Goal: Information Seeking & Learning: Check status

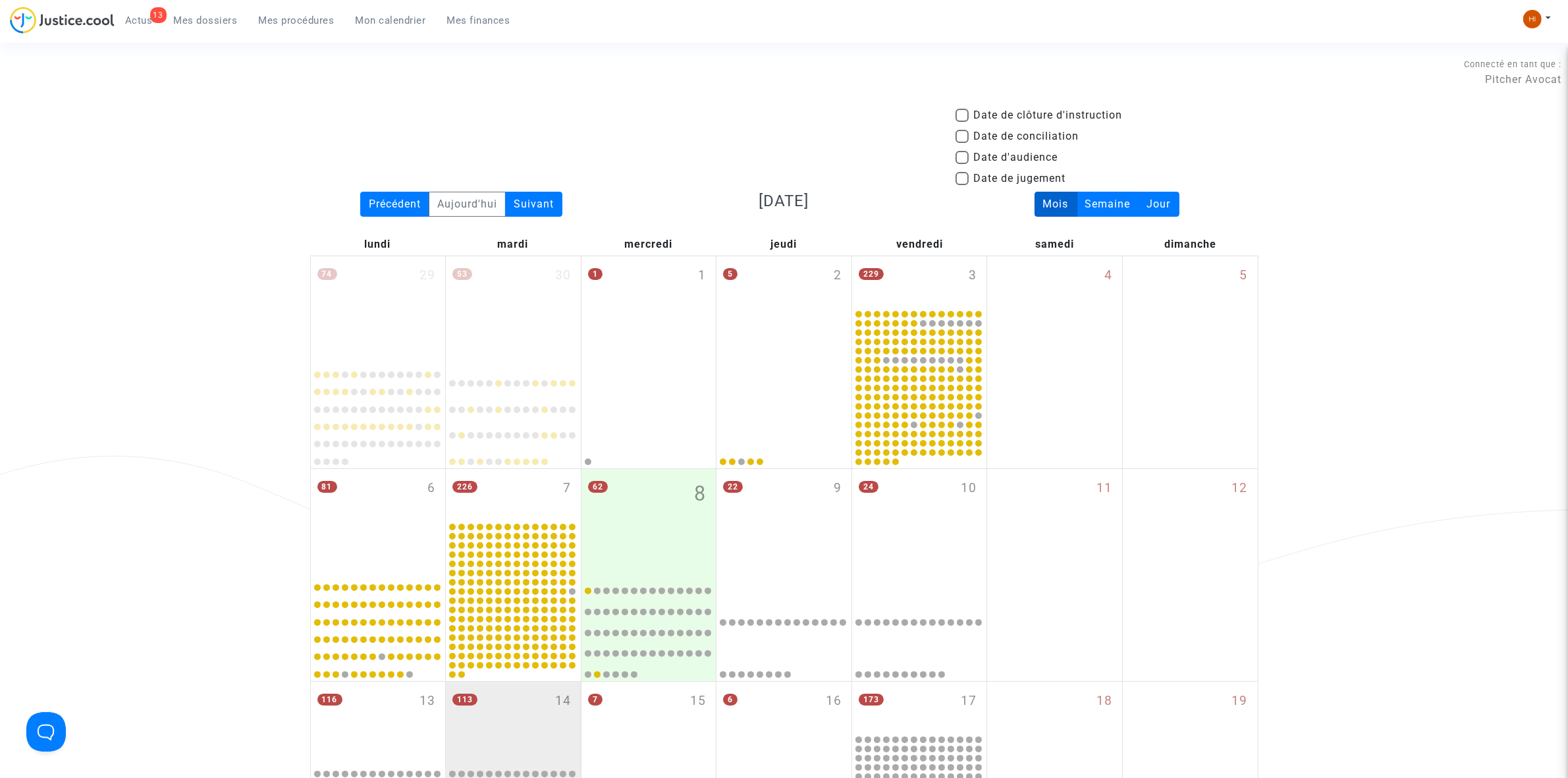
click at [285, 25] on span "Mes procédures" at bounding box center [297, 20] width 76 height 12
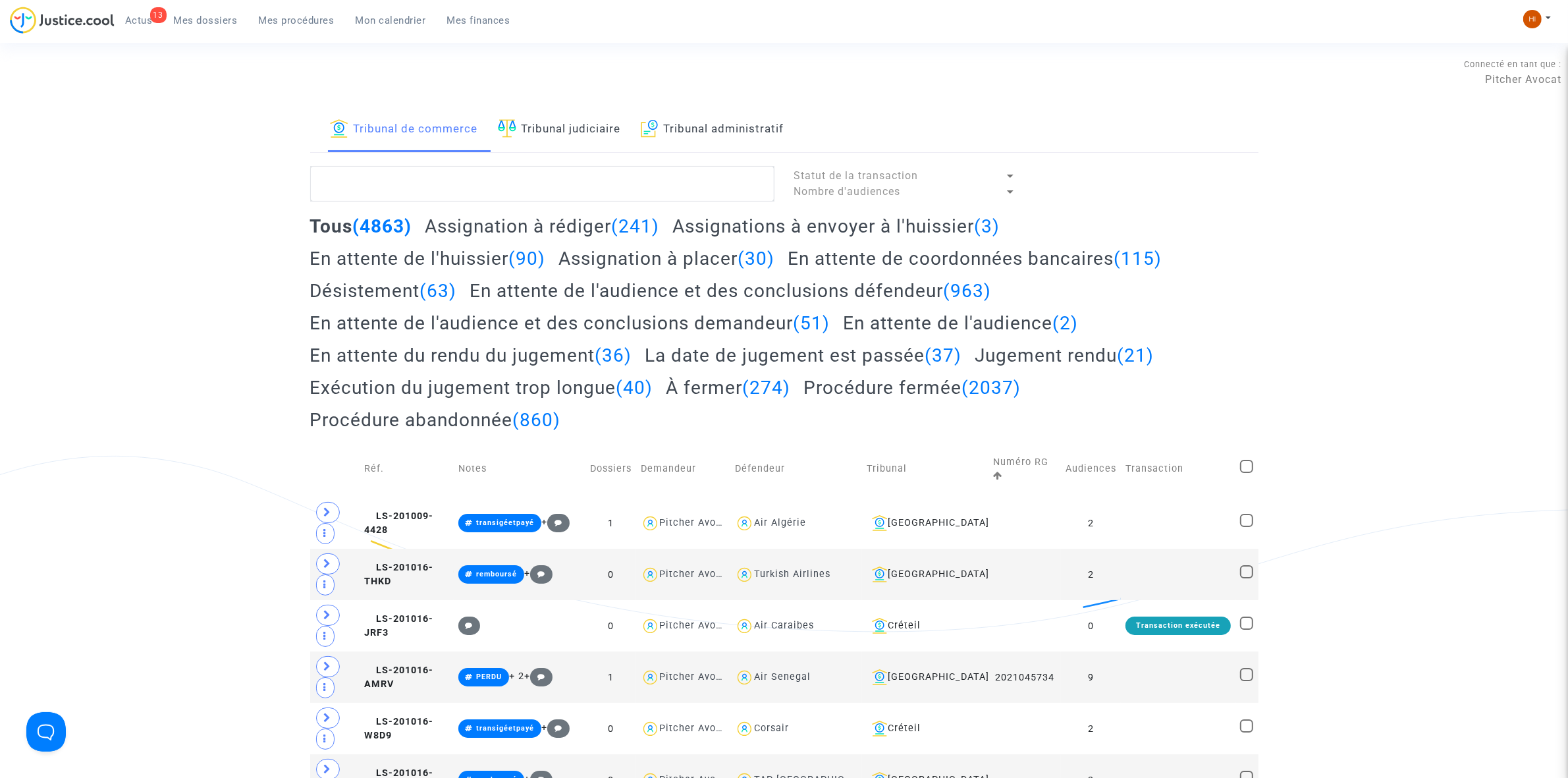
drag, startPoint x: 551, startPoint y: 127, endPoint x: 551, endPoint y: 167, distance: 40.0
click at [551, 127] on link "Tribunal judiciaire" at bounding box center [559, 130] width 123 height 44
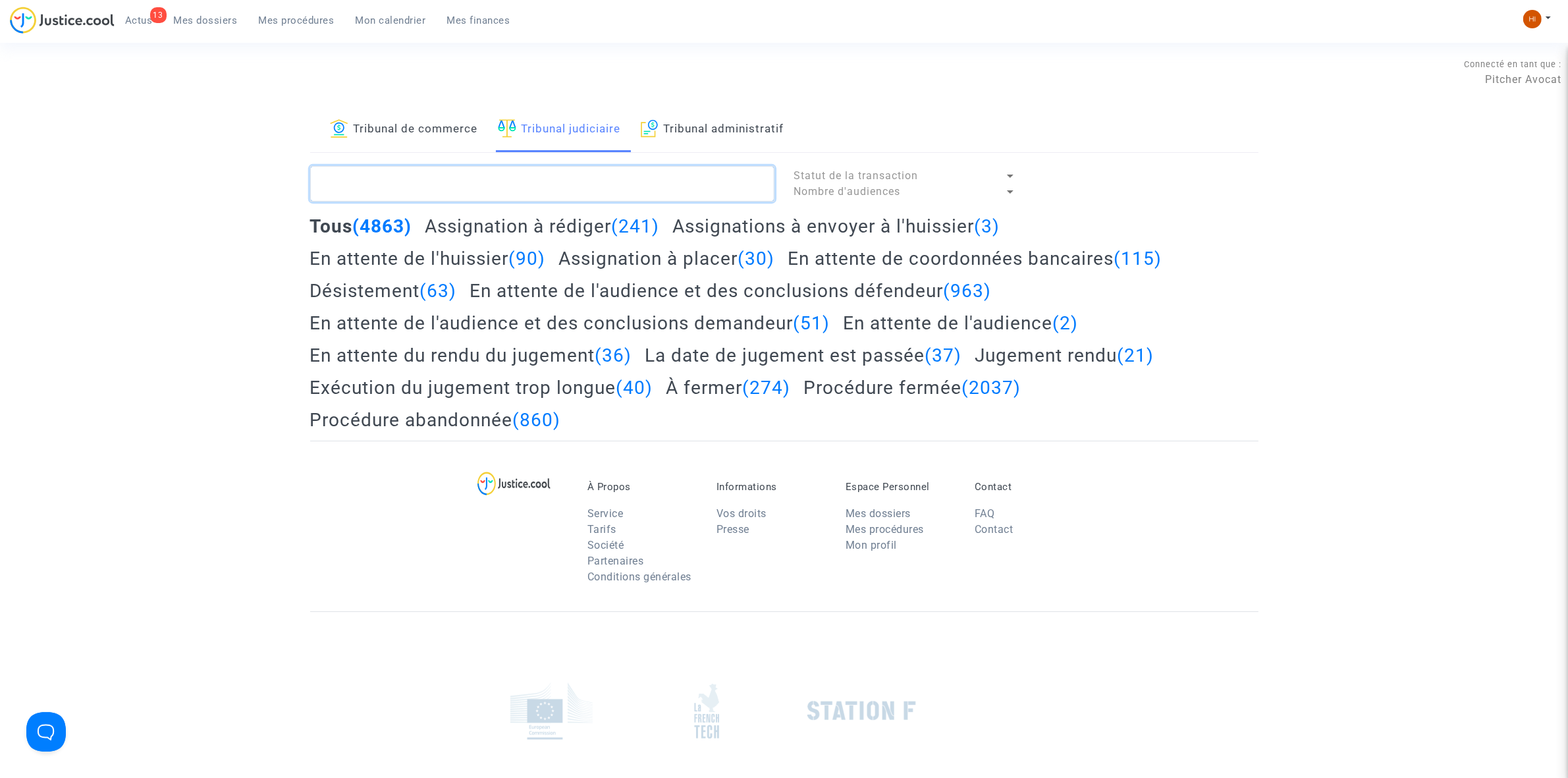
click at [547, 186] on textarea at bounding box center [542, 184] width 464 height 36
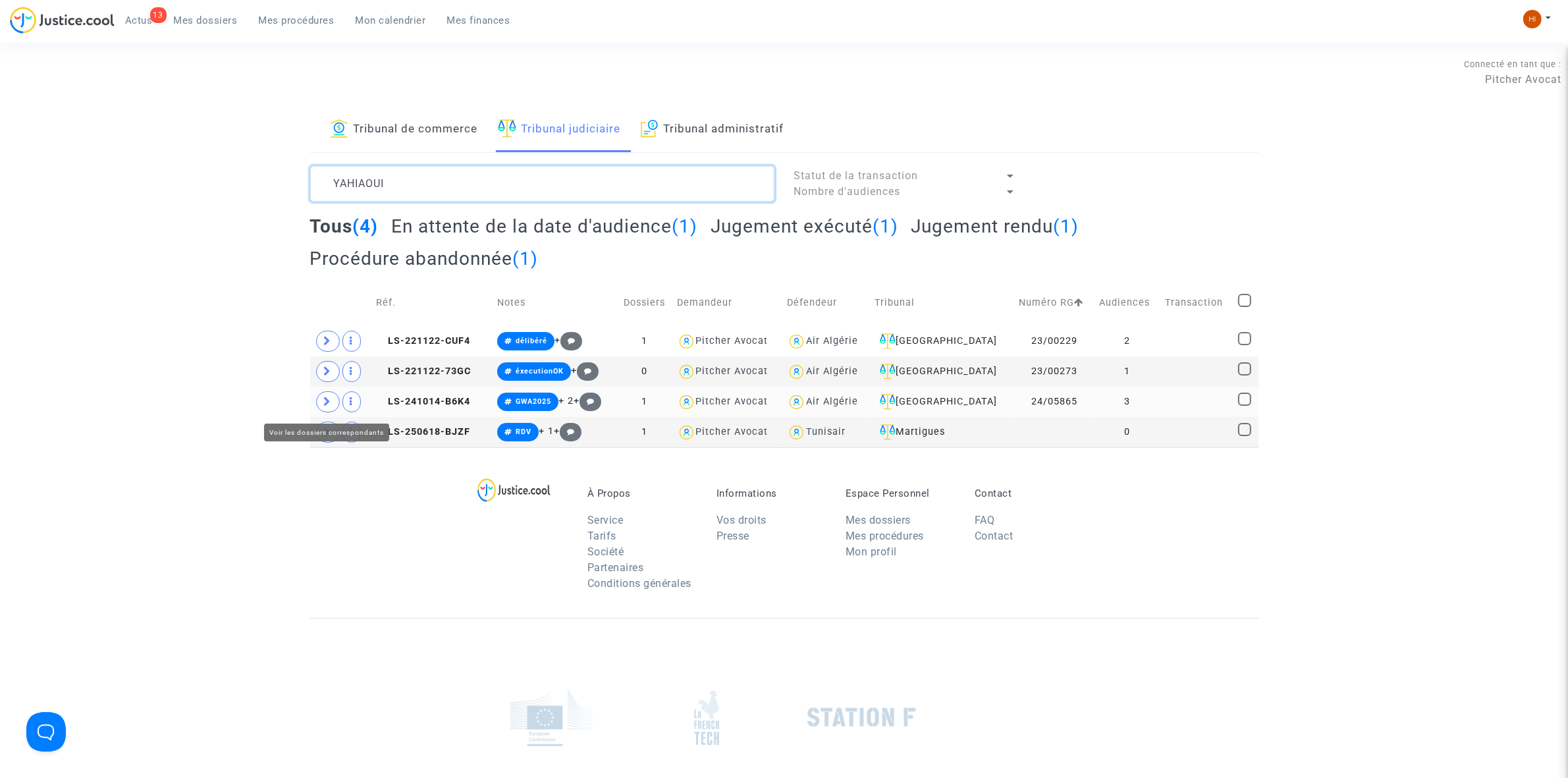
type textarea "YAHIAOUI"
click at [330, 409] on span at bounding box center [328, 401] width 24 height 21
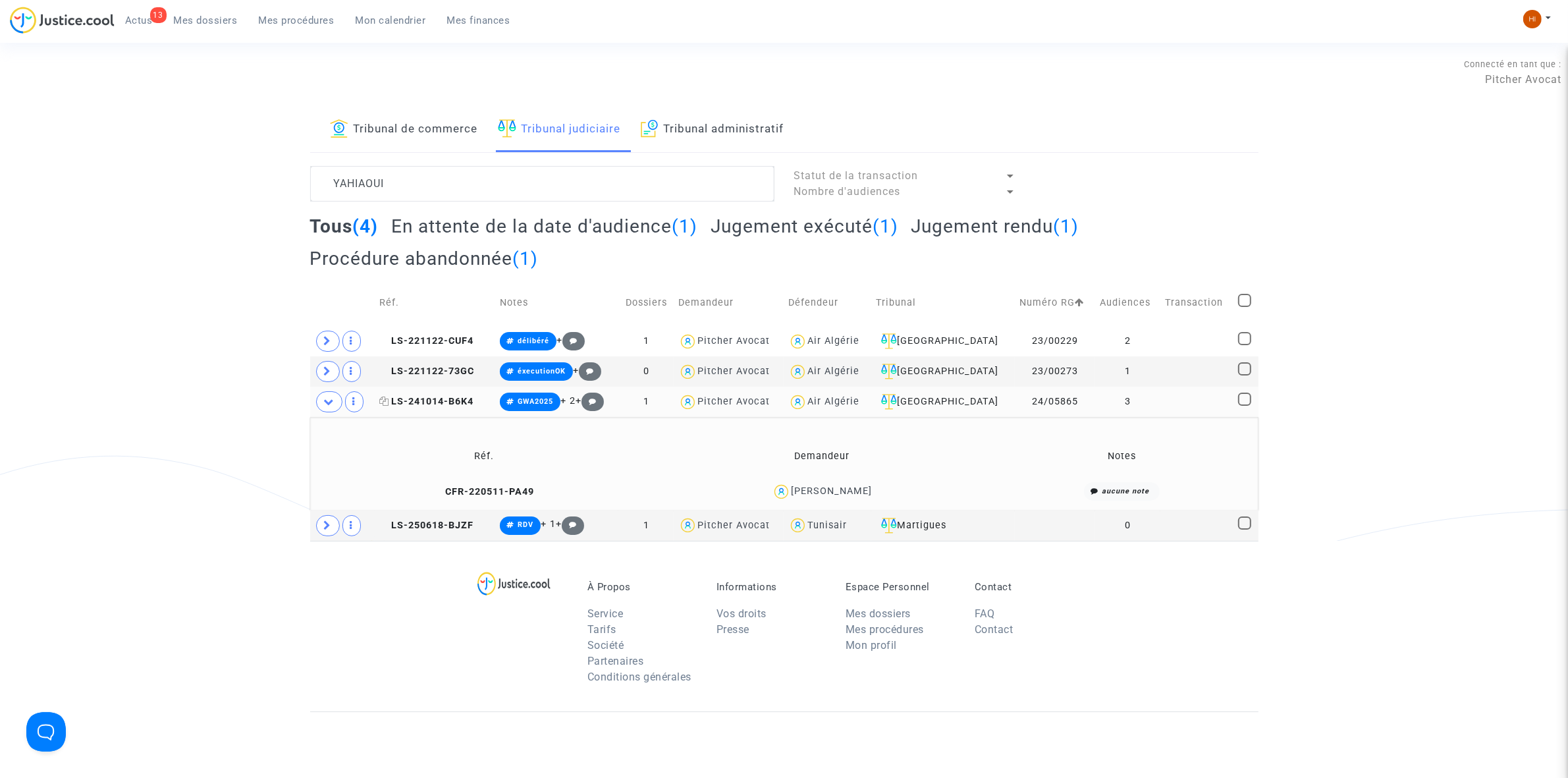
click at [448, 399] on span "LS-241014-B6K4" at bounding box center [426, 402] width 94 height 11
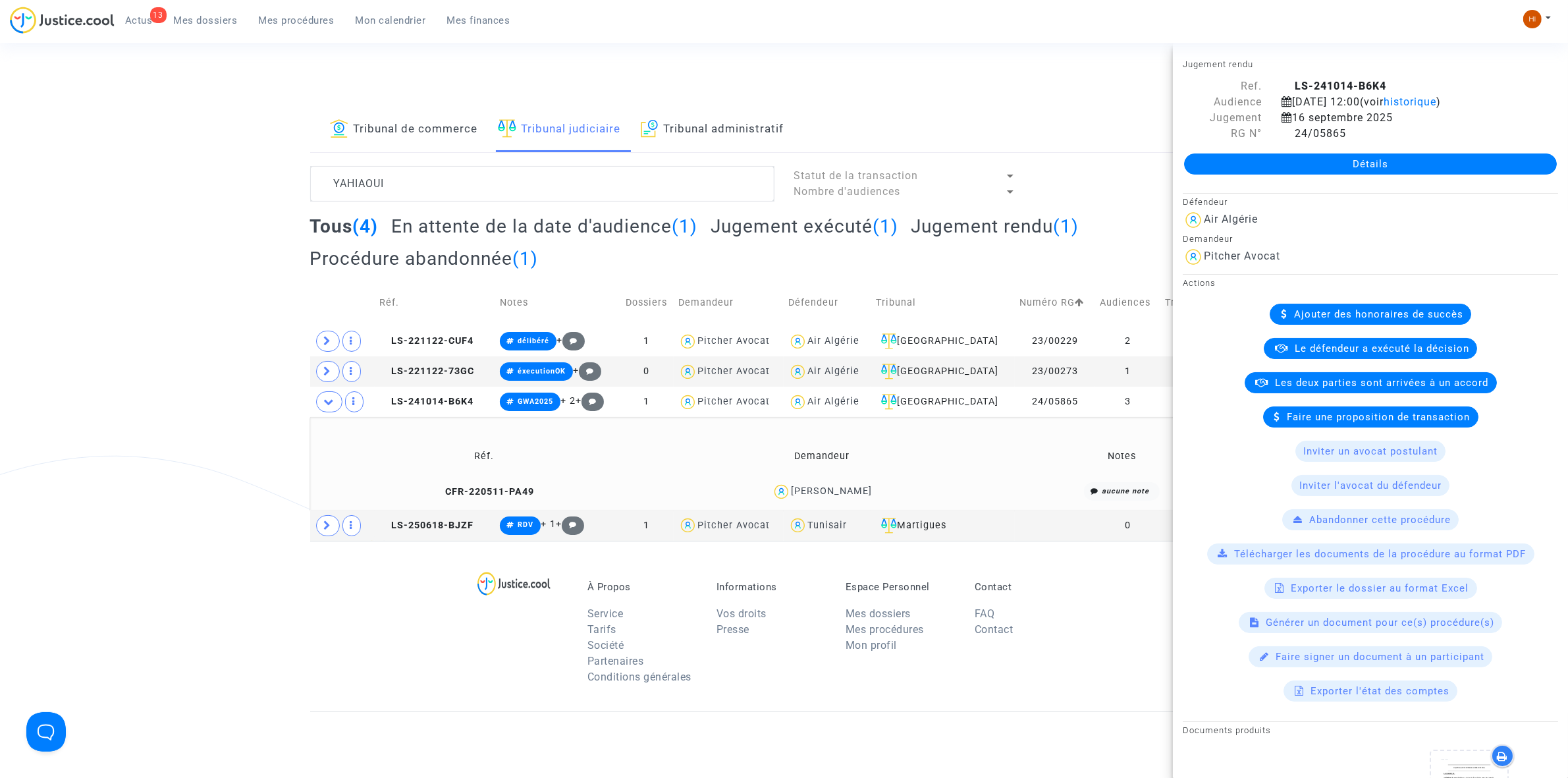
drag, startPoint x: 1245, startPoint y: 153, endPoint x: 1232, endPoint y: 170, distance: 21.4
click at [1245, 154] on link "Détails" at bounding box center [1371, 164] width 373 height 21
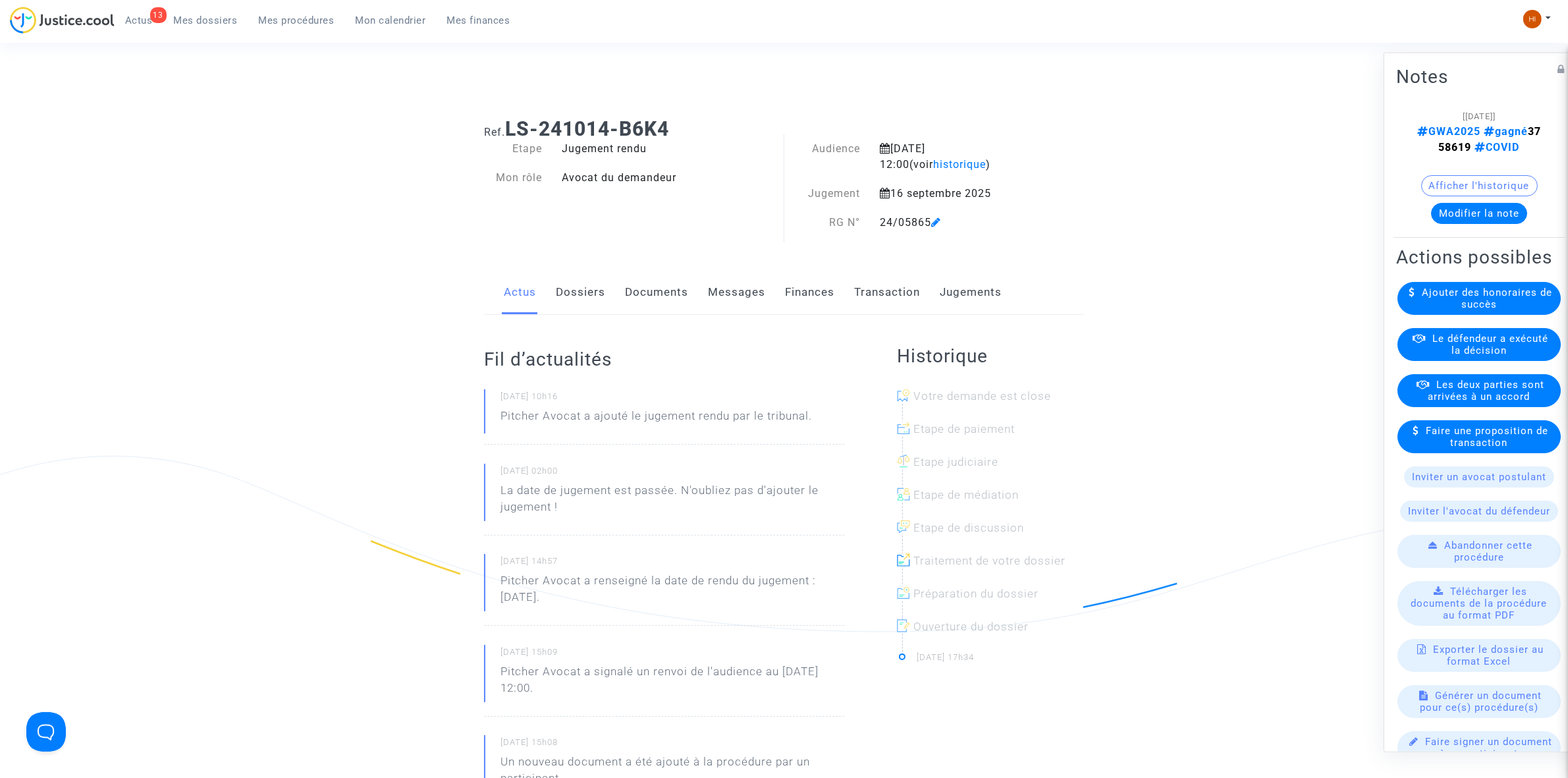
drag, startPoint x: 565, startPoint y: 284, endPoint x: 577, endPoint y: 291, distance: 13.9
click at [567, 284] on link "Dossiers" at bounding box center [580, 292] width 49 height 44
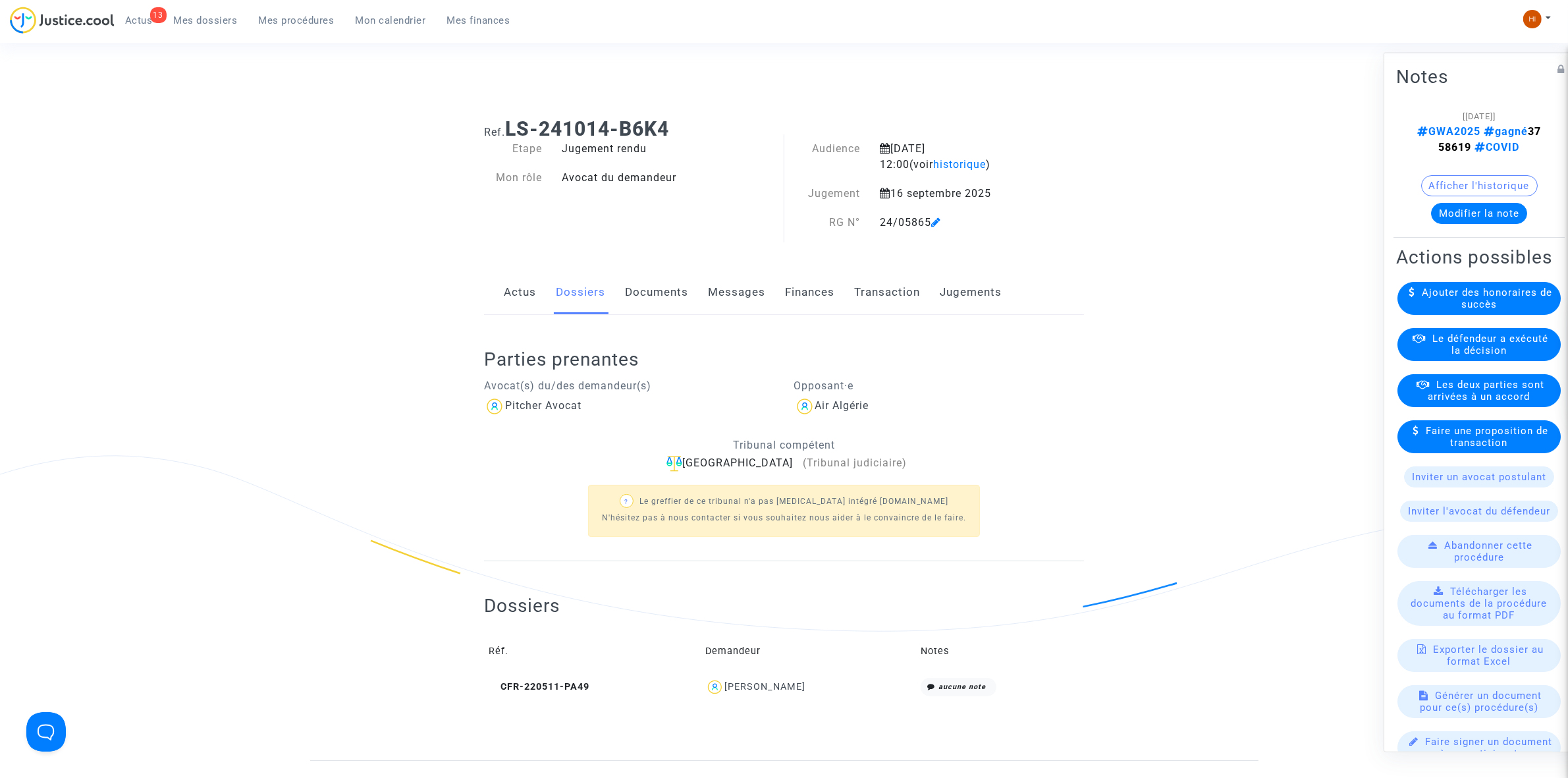
scroll to position [329, 0]
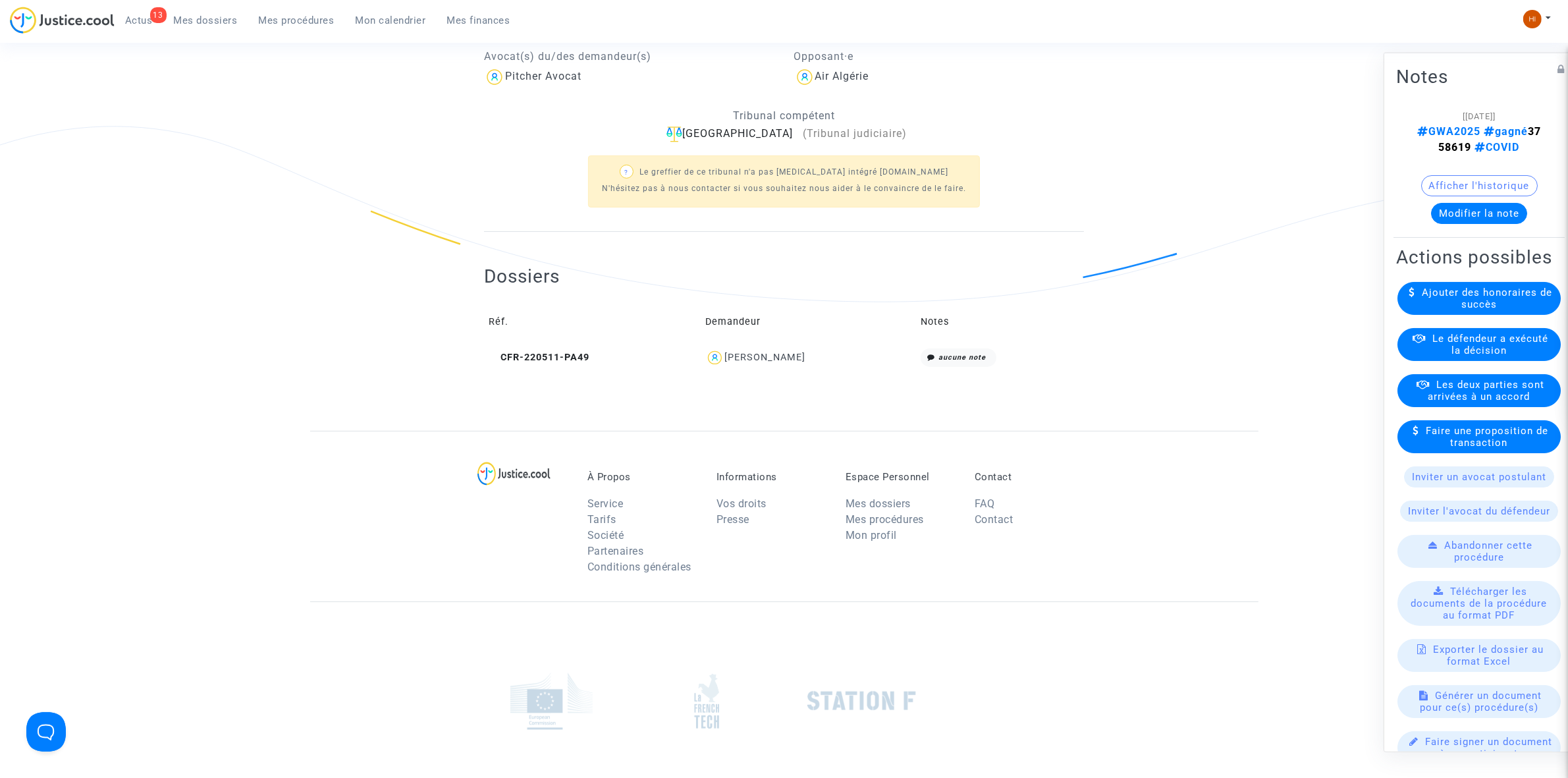
click at [544, 366] on td "CFR-220511-PA49" at bounding box center [592, 357] width 217 height 28
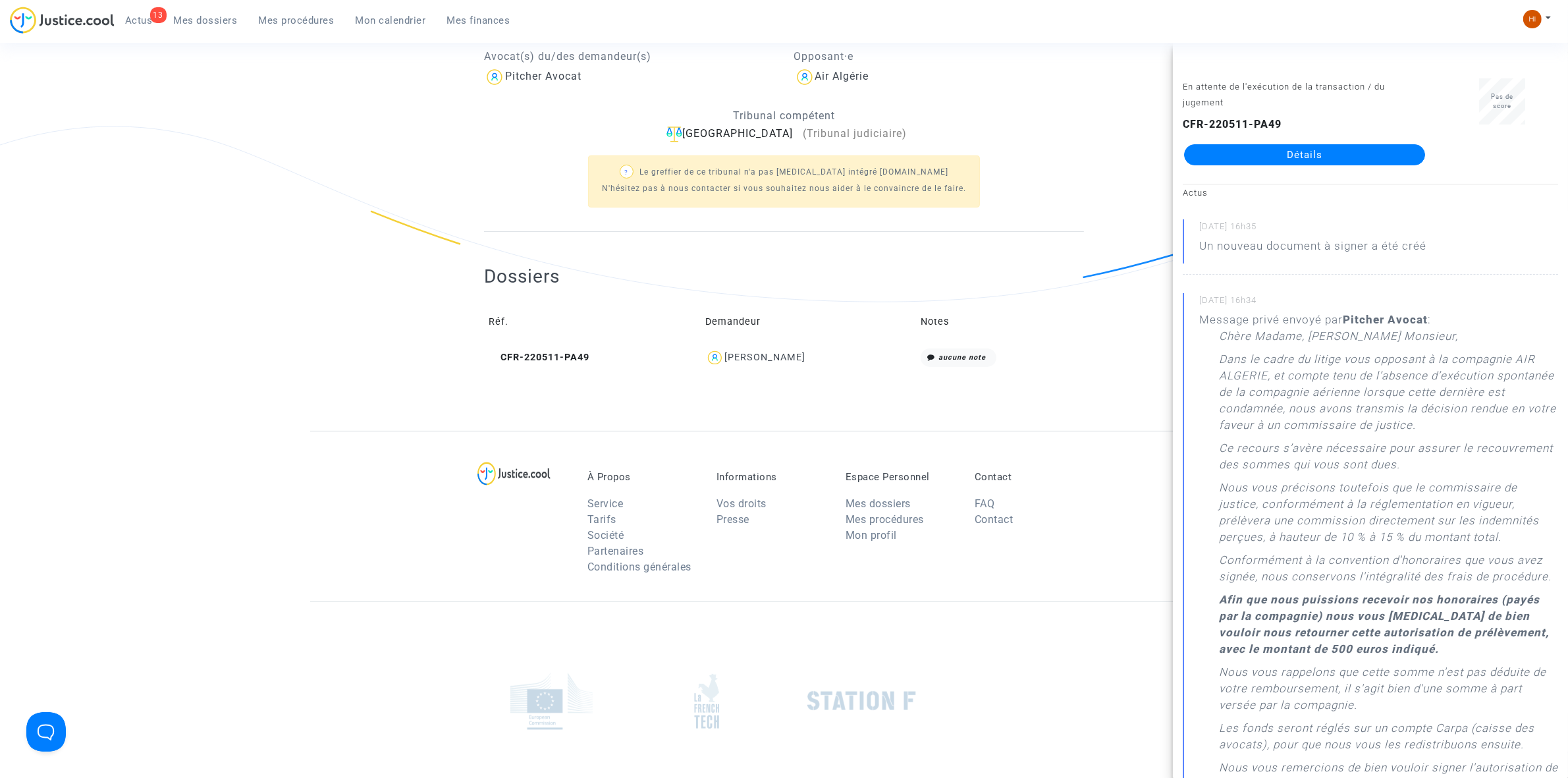
click at [636, 278] on div "Dossiers Réf. Demandeur Notes CFR-220511-PA49 [PERSON_NAME] aucune note" at bounding box center [784, 319] width 600 height 108
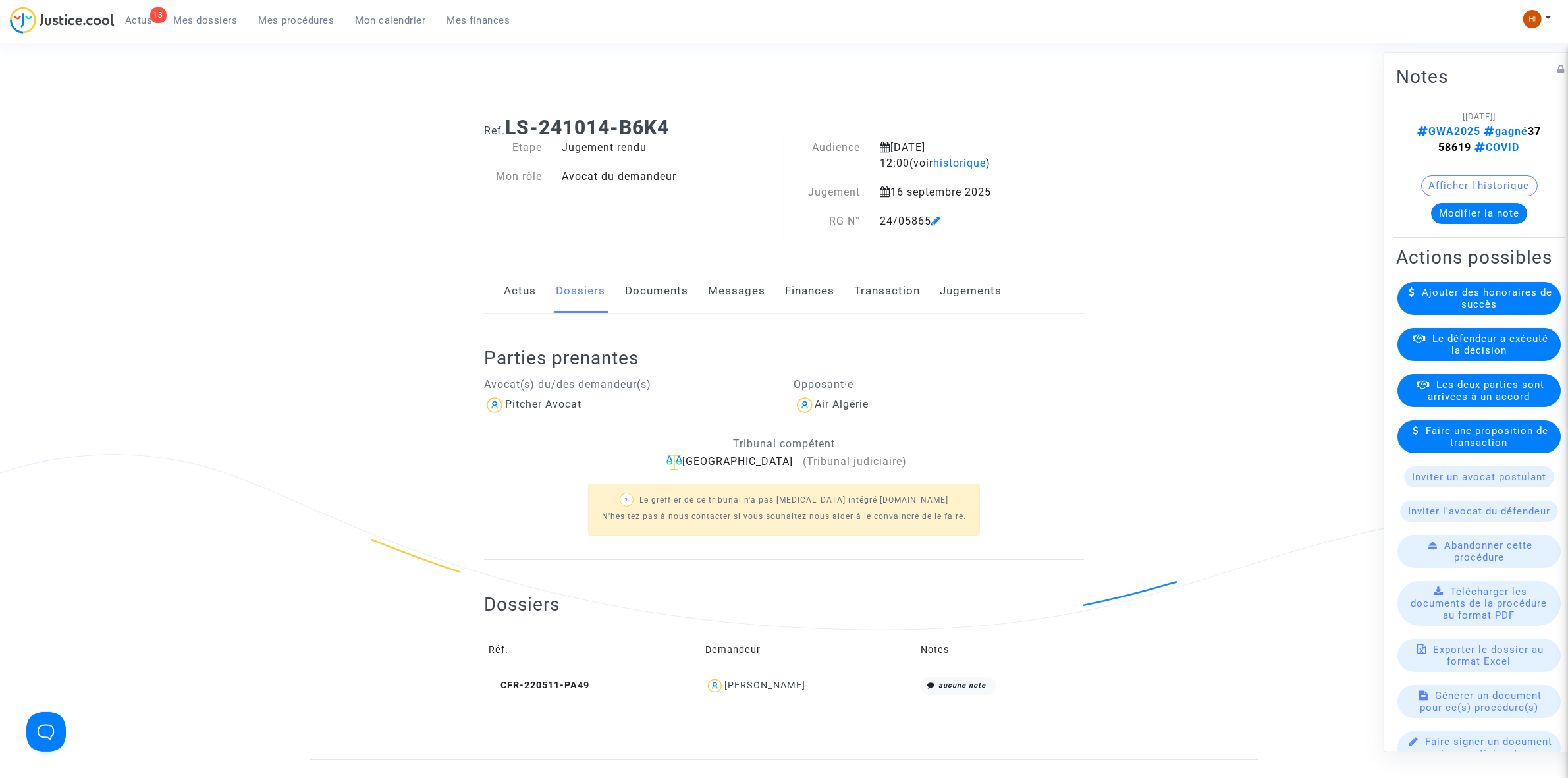
scroll to position [0, 0]
click at [965, 284] on link "Jugements" at bounding box center [970, 292] width 62 height 44
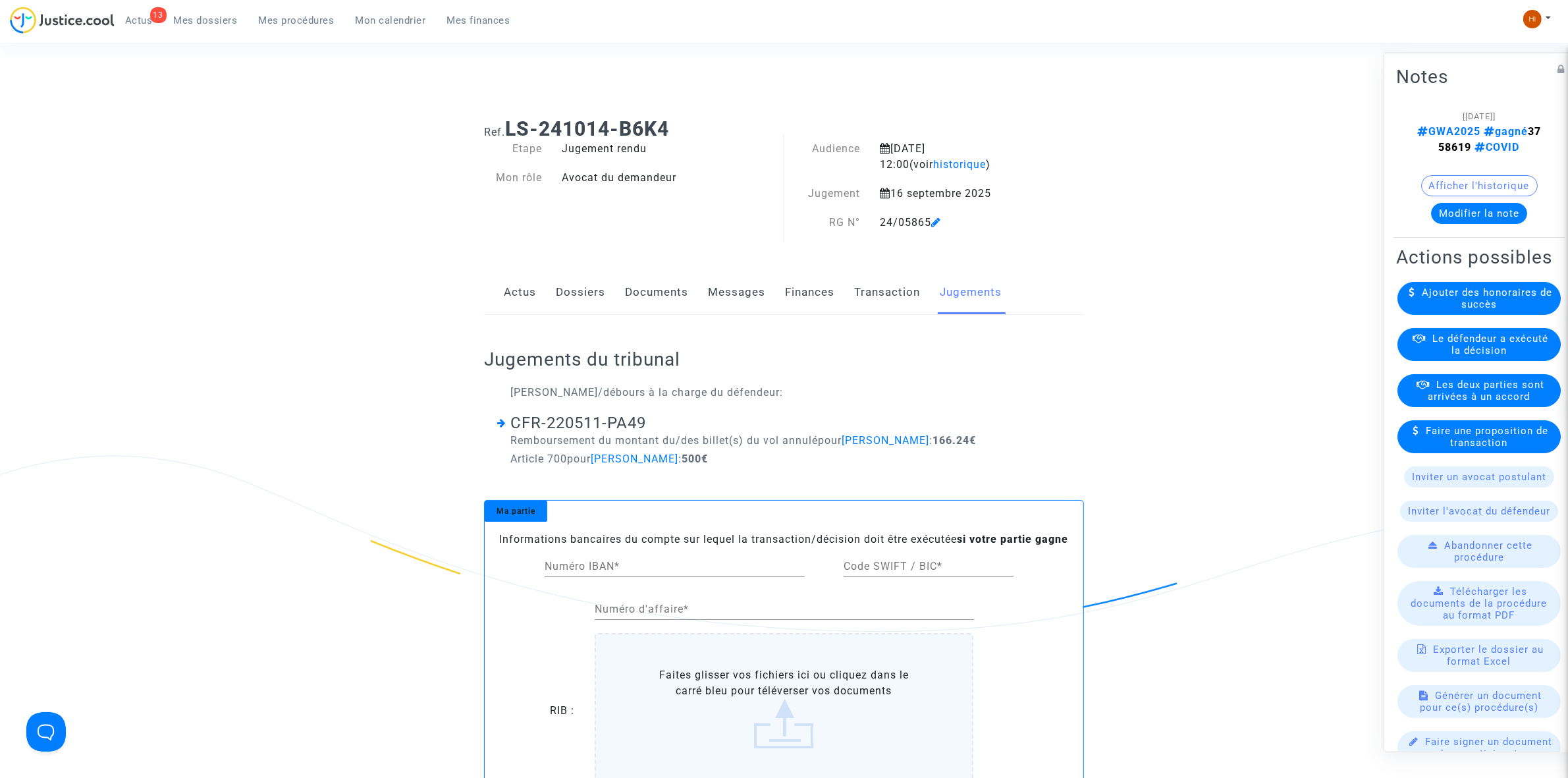
click at [676, 296] on link "Documents" at bounding box center [656, 292] width 63 height 44
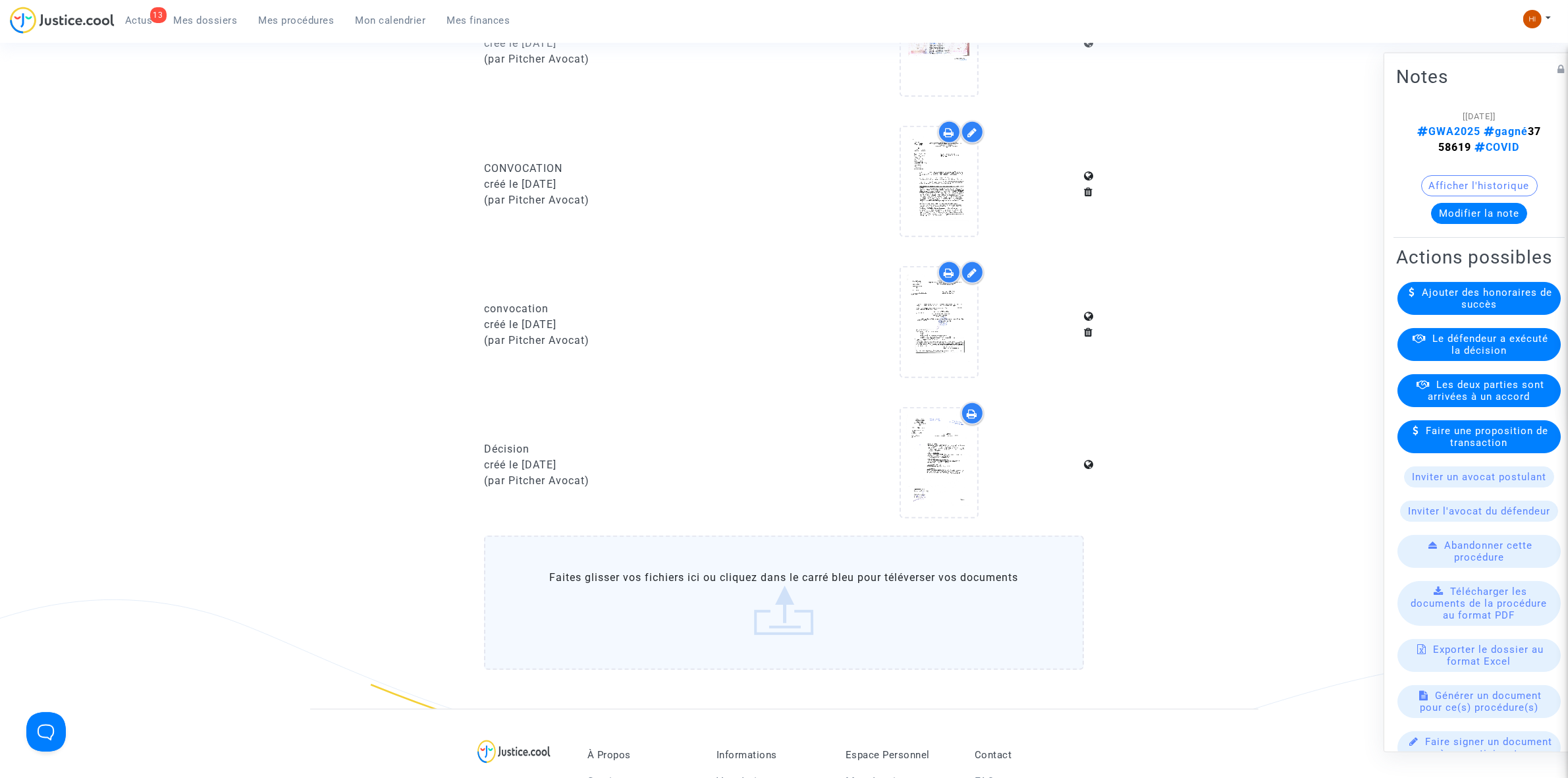
scroll to position [741, 0]
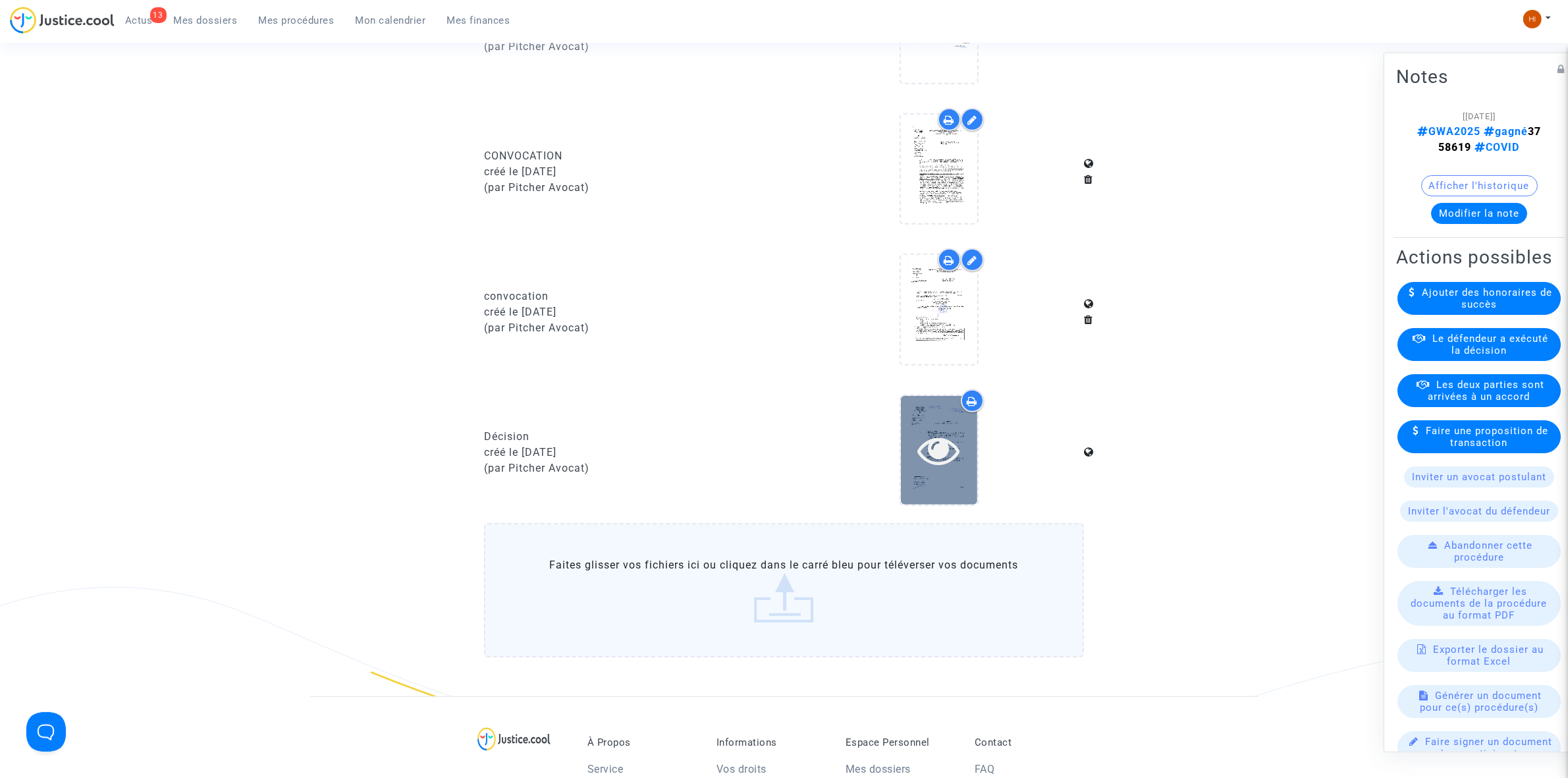
click at [955, 433] on icon at bounding box center [939, 450] width 43 height 42
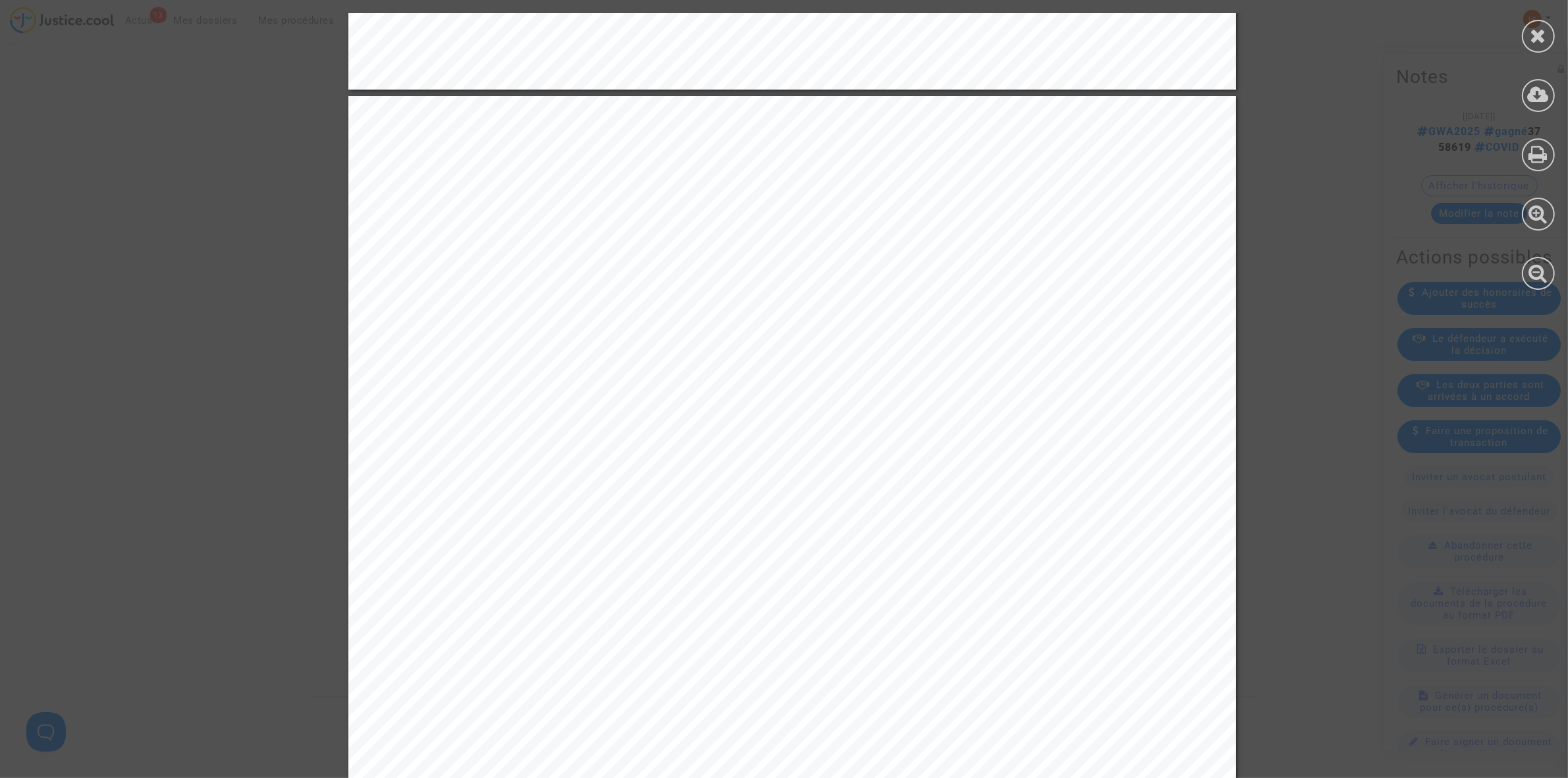
scroll to position [1153, 0]
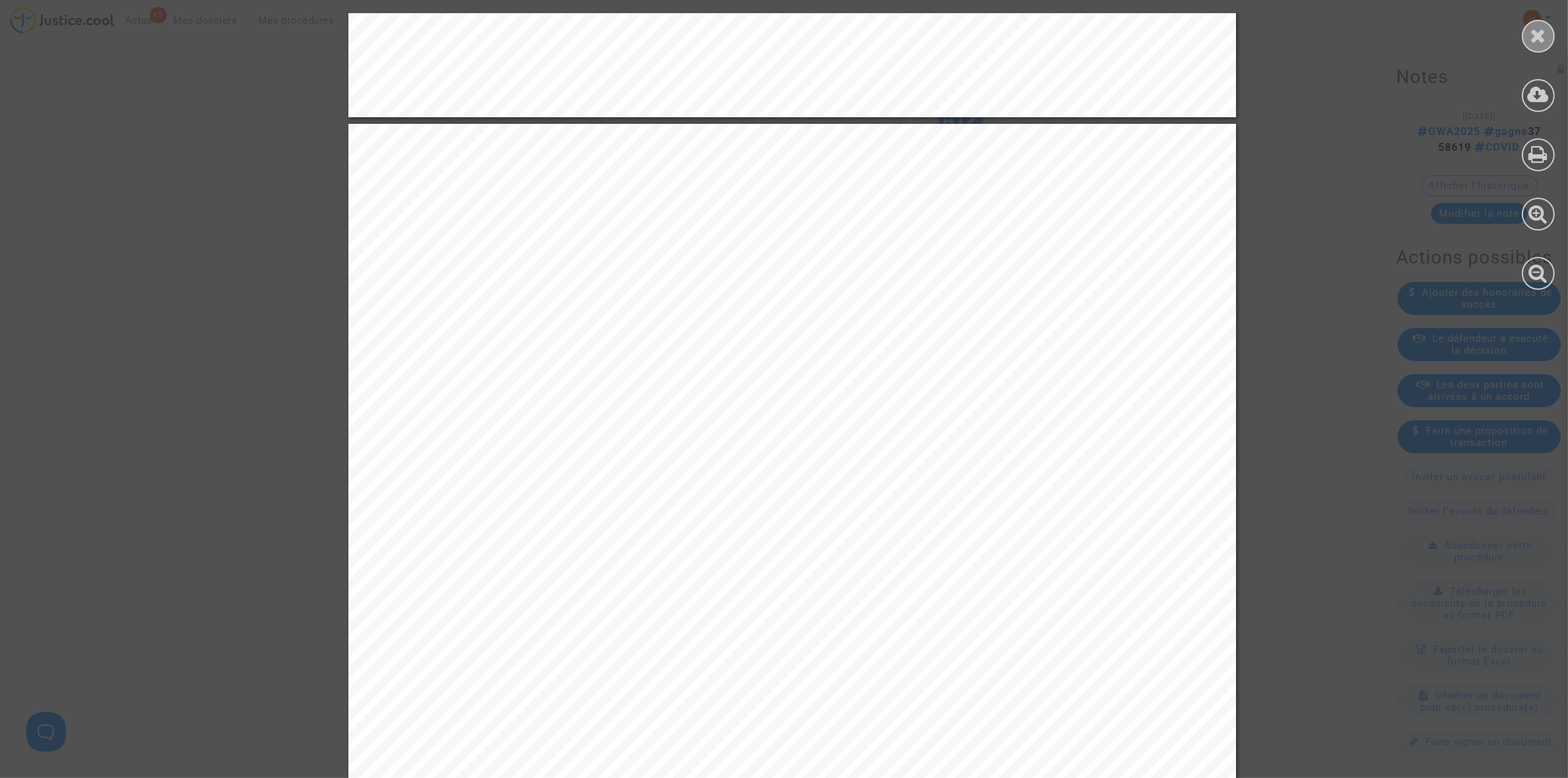
click at [1538, 37] on icon at bounding box center [1539, 36] width 16 height 20
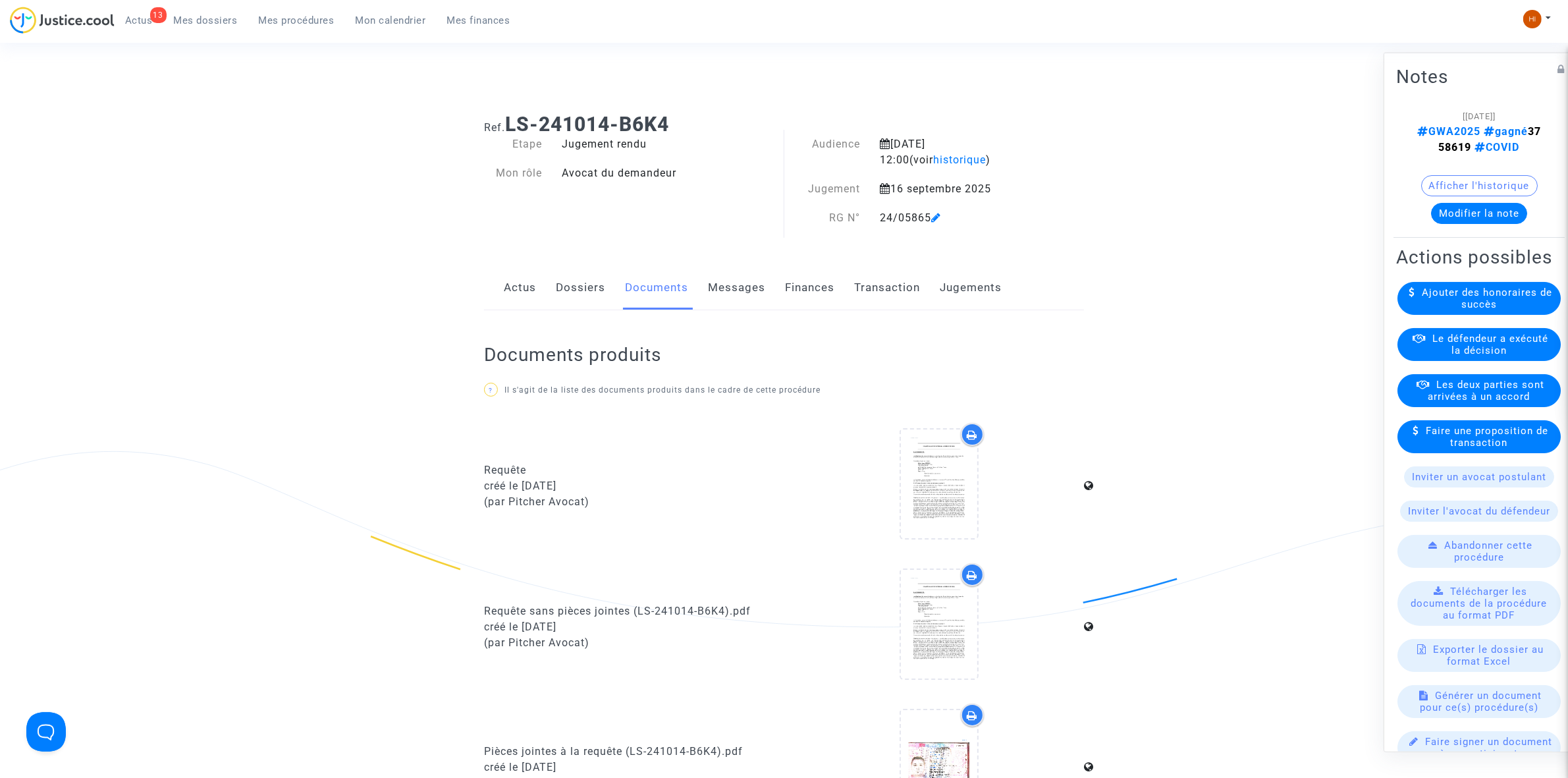
scroll to position [0, 0]
click at [563, 300] on link "Dossiers" at bounding box center [580, 292] width 49 height 44
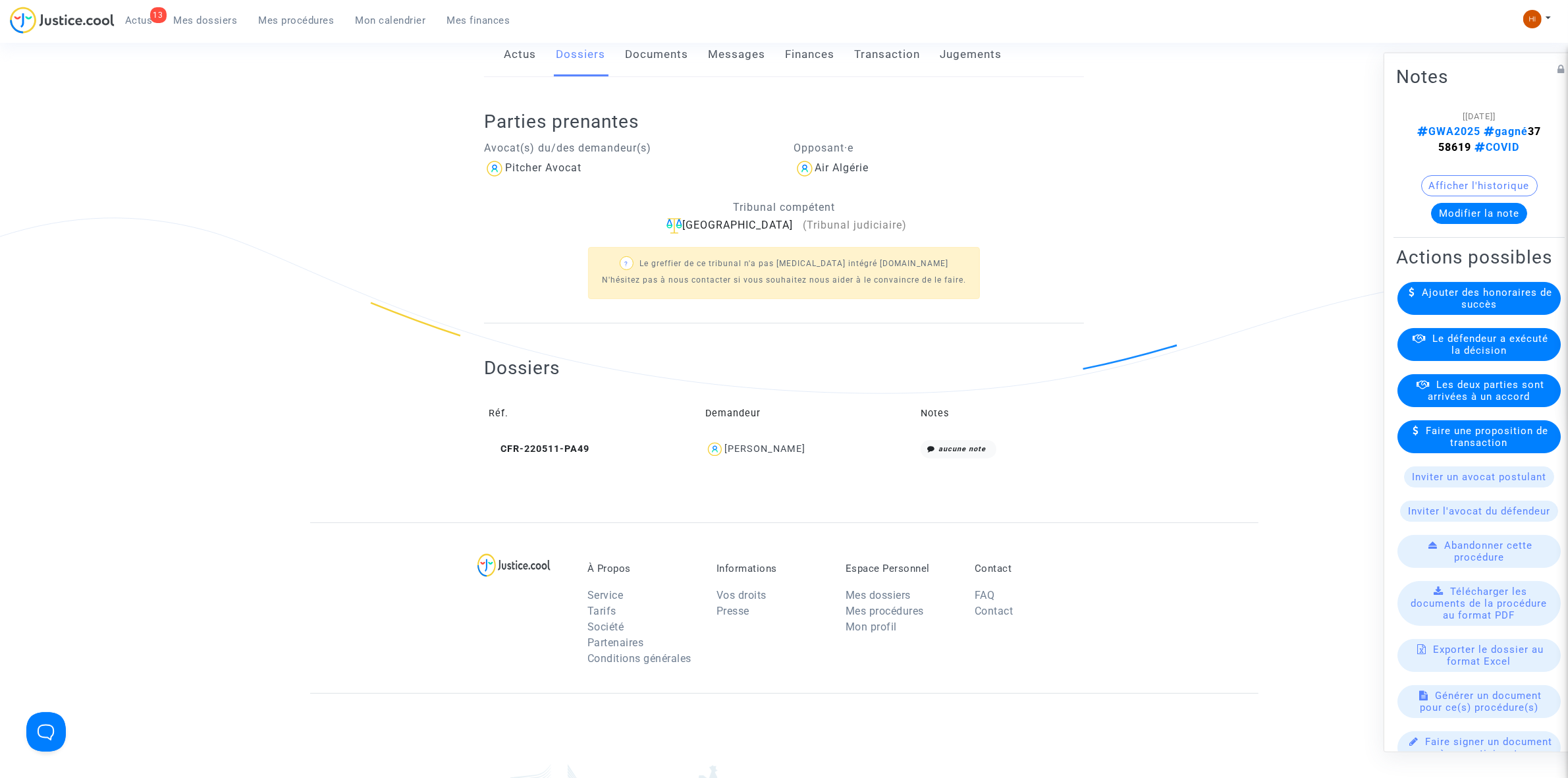
scroll to position [329, 0]
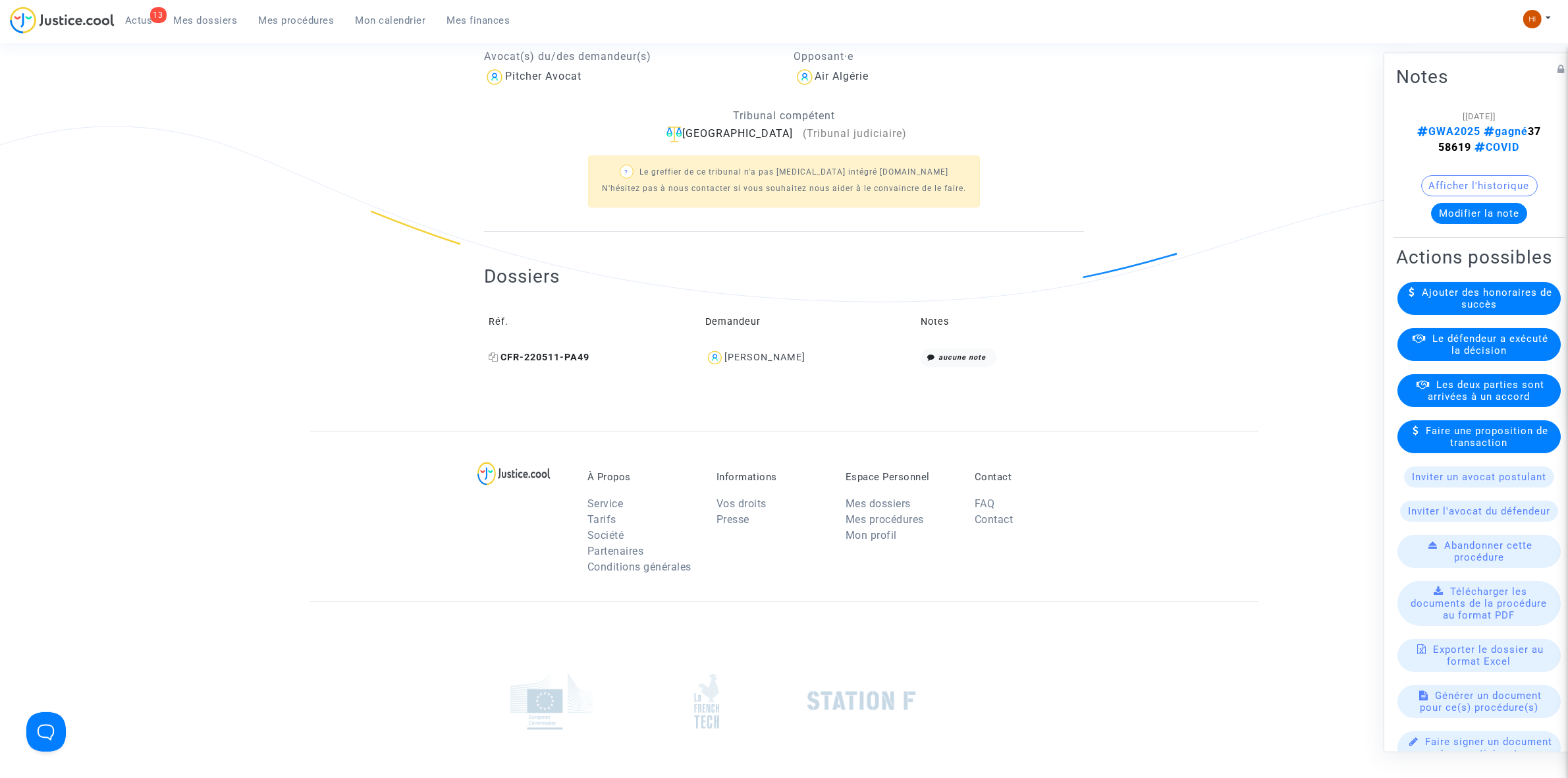
click at [568, 352] on span "CFR-220511-PA49" at bounding box center [539, 357] width 100 height 11
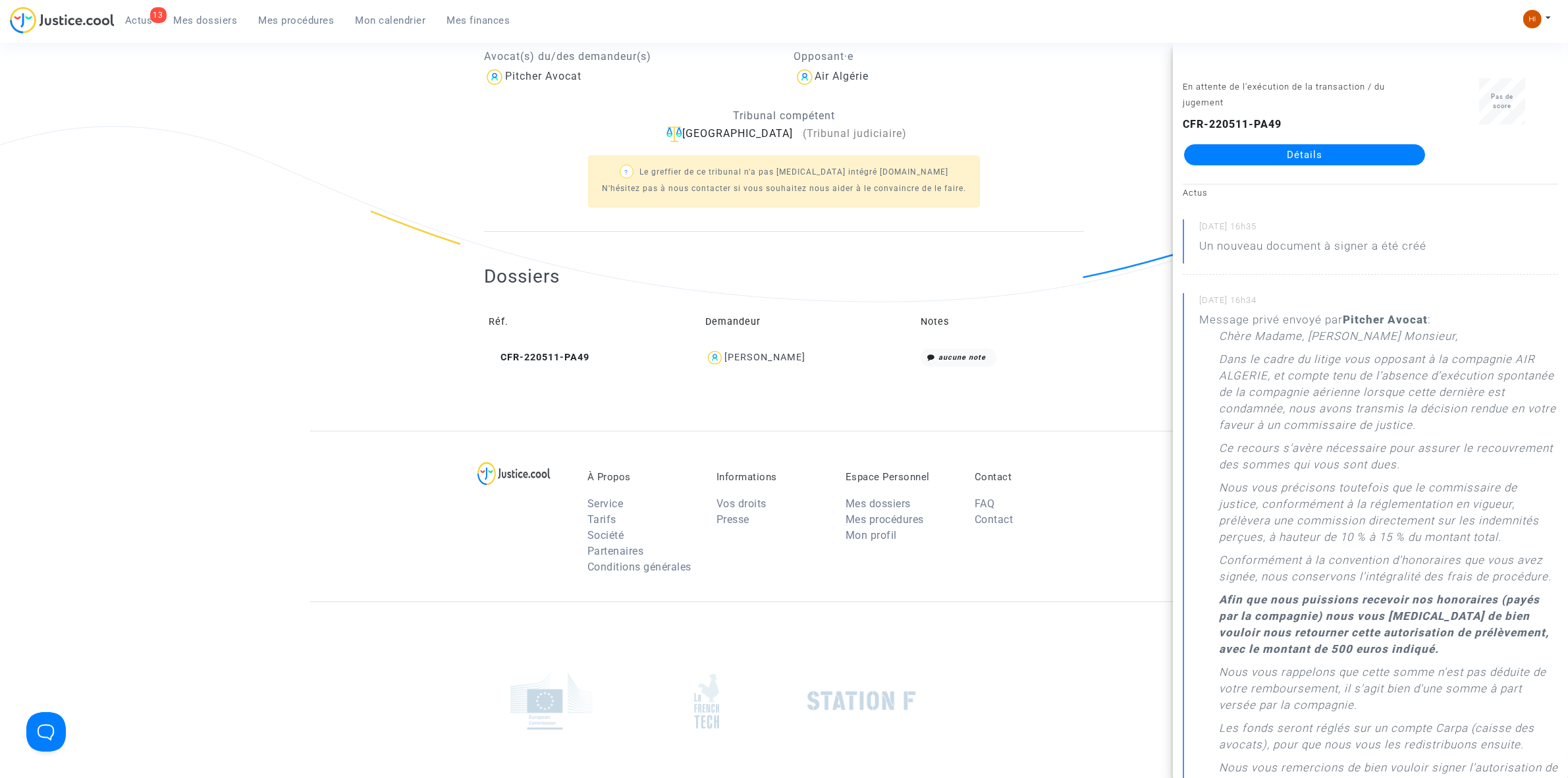
click at [1081, 192] on div "? Le greffier de ce tribunal n'a pas [MEDICAL_DATA] intégré [DOMAIN_NAME] N'hés…" at bounding box center [784, 180] width 600 height 76
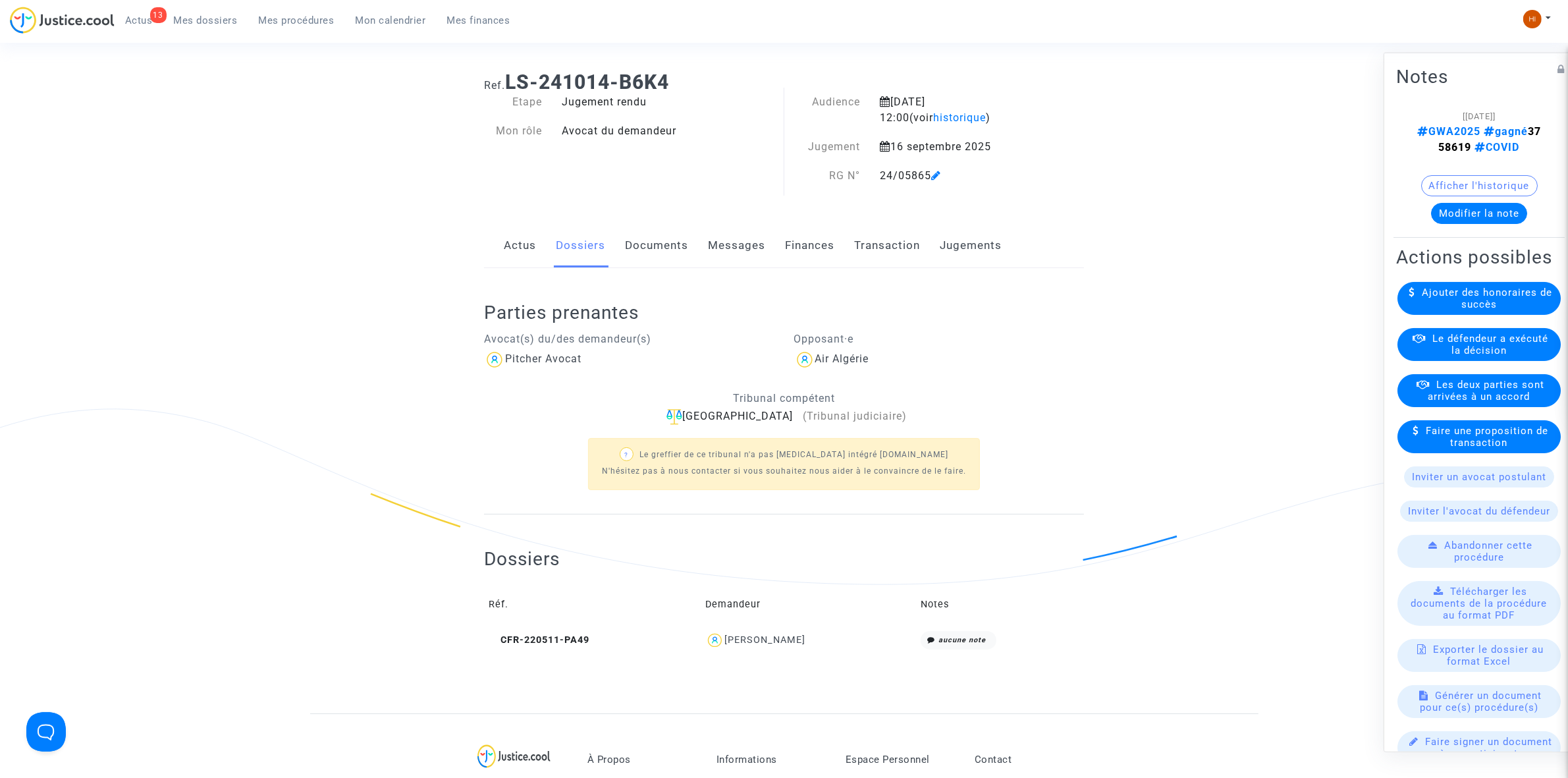
scroll to position [0, 0]
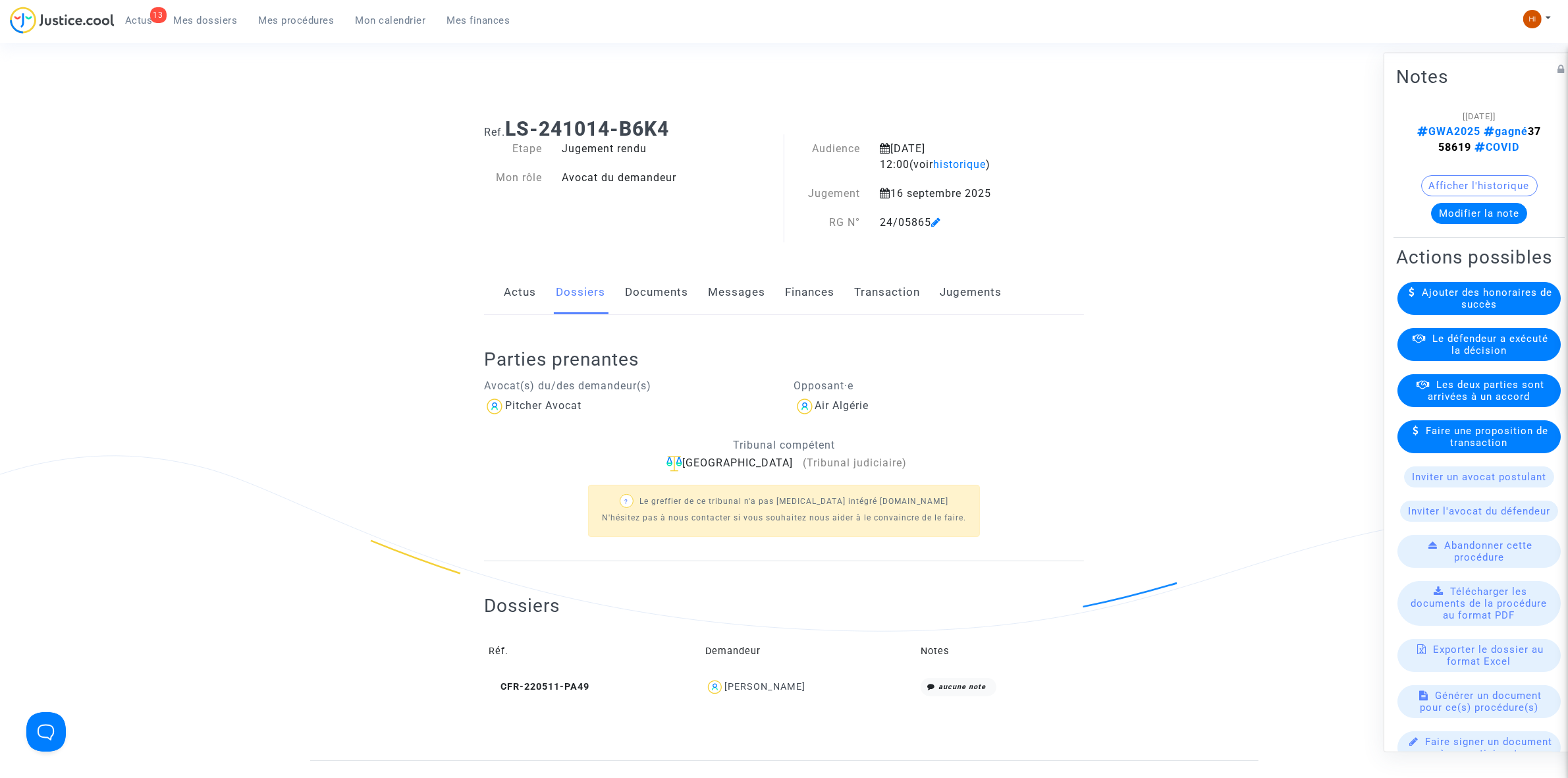
click at [827, 308] on link "Finances" at bounding box center [809, 292] width 49 height 44
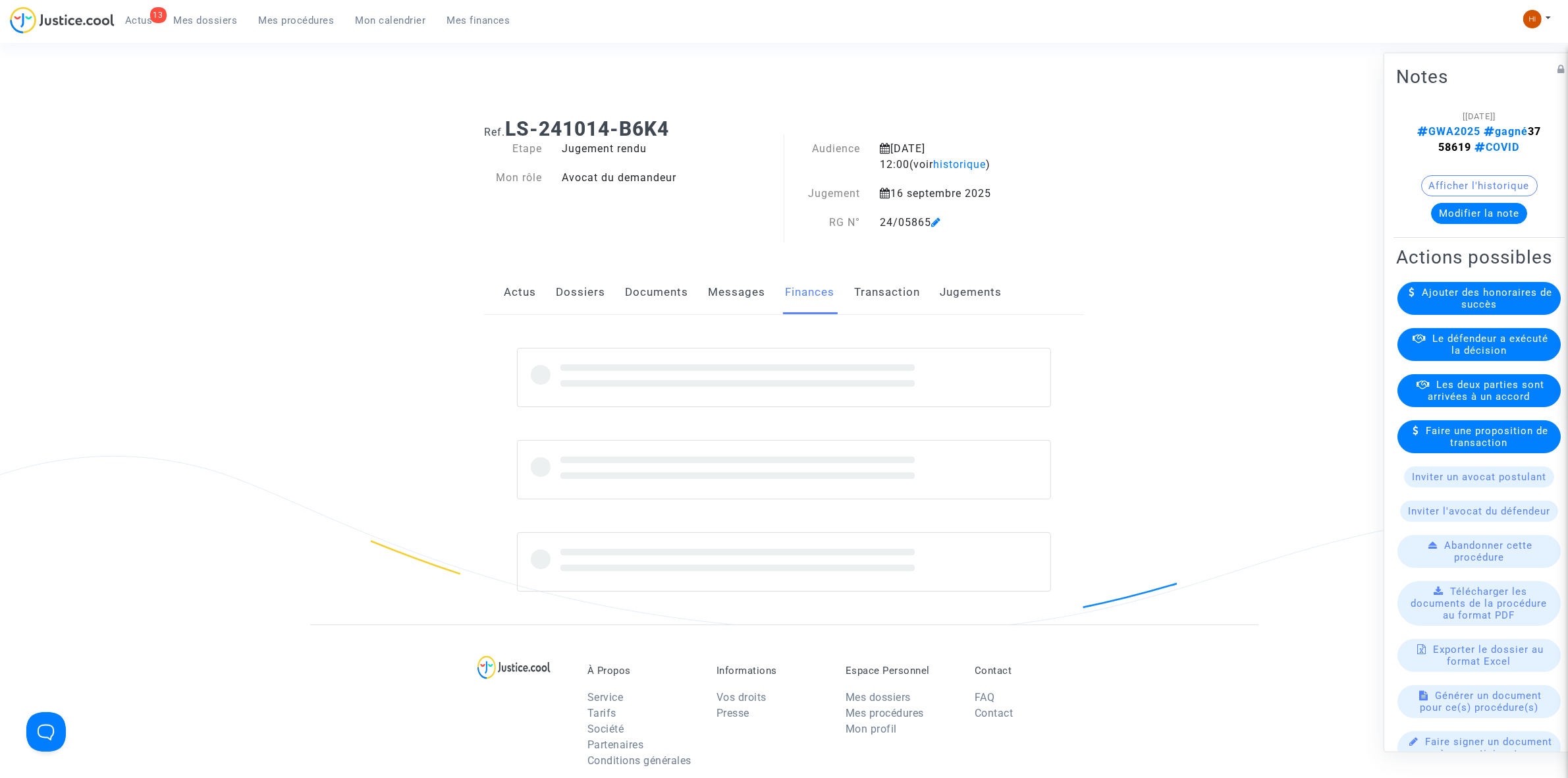
click at [868, 304] on link "Transaction" at bounding box center [887, 292] width 66 height 44
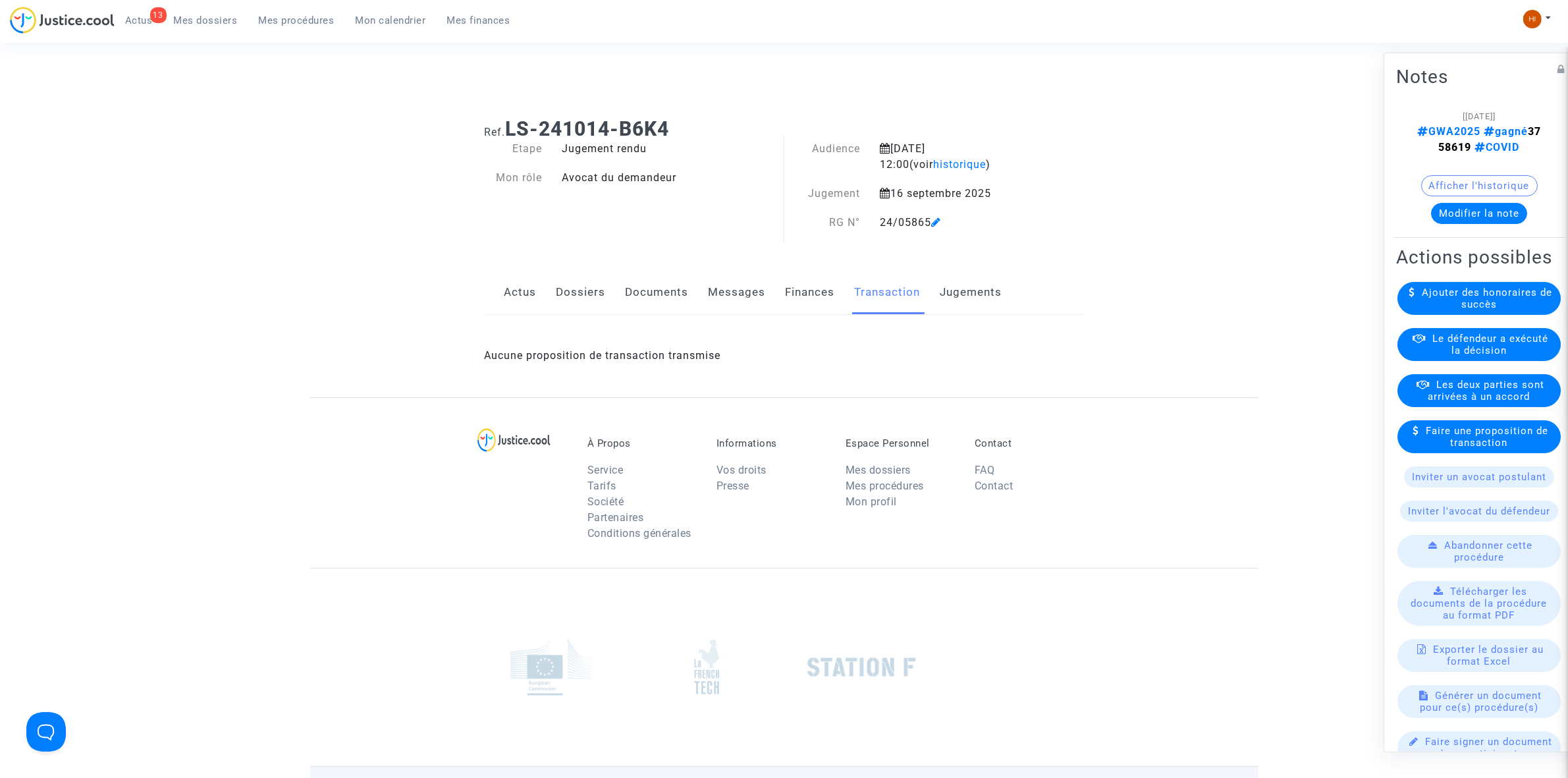
click at [665, 282] on link "Documents" at bounding box center [656, 292] width 63 height 44
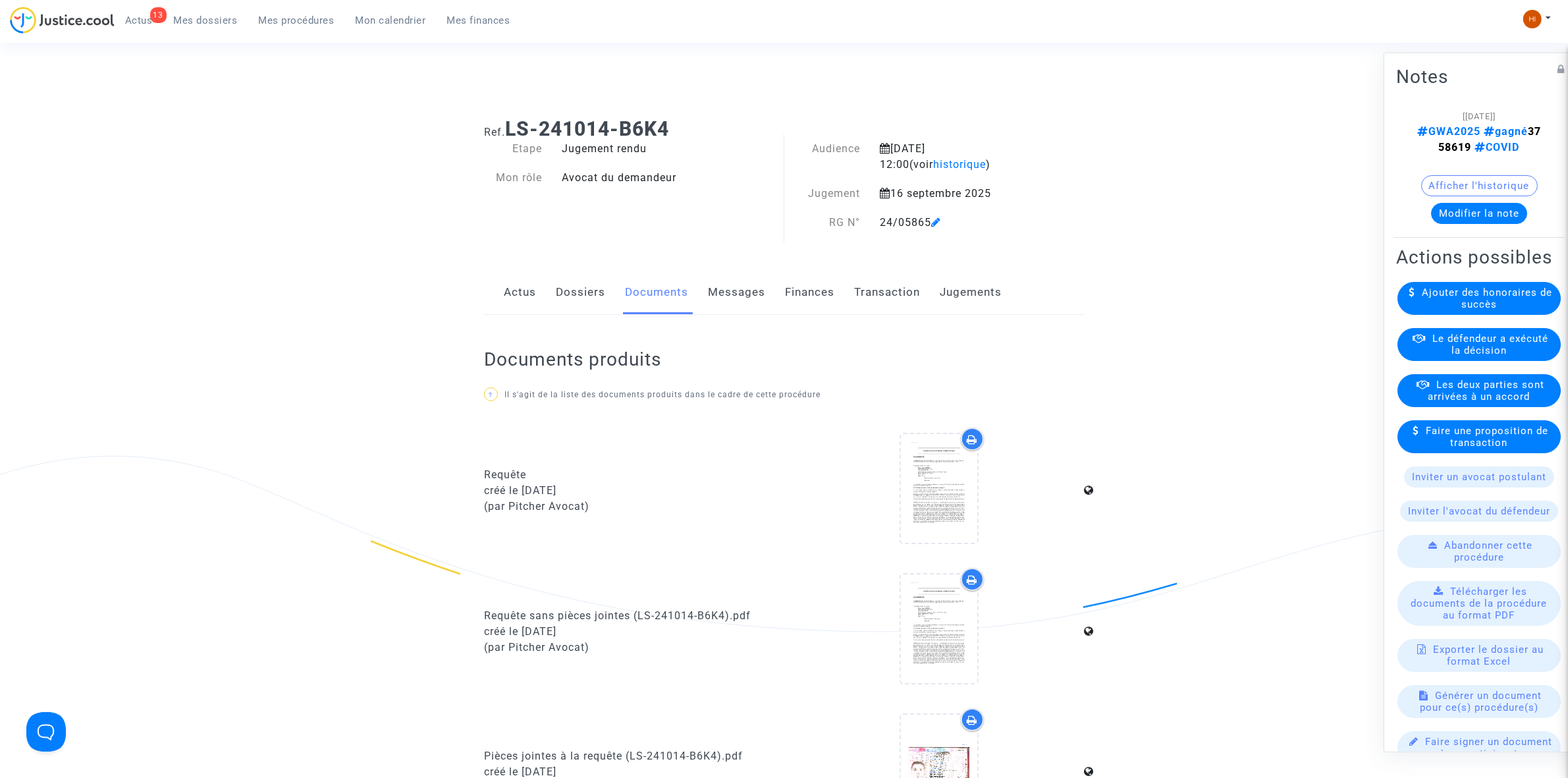
click at [562, 300] on link "Dossiers" at bounding box center [580, 292] width 49 height 44
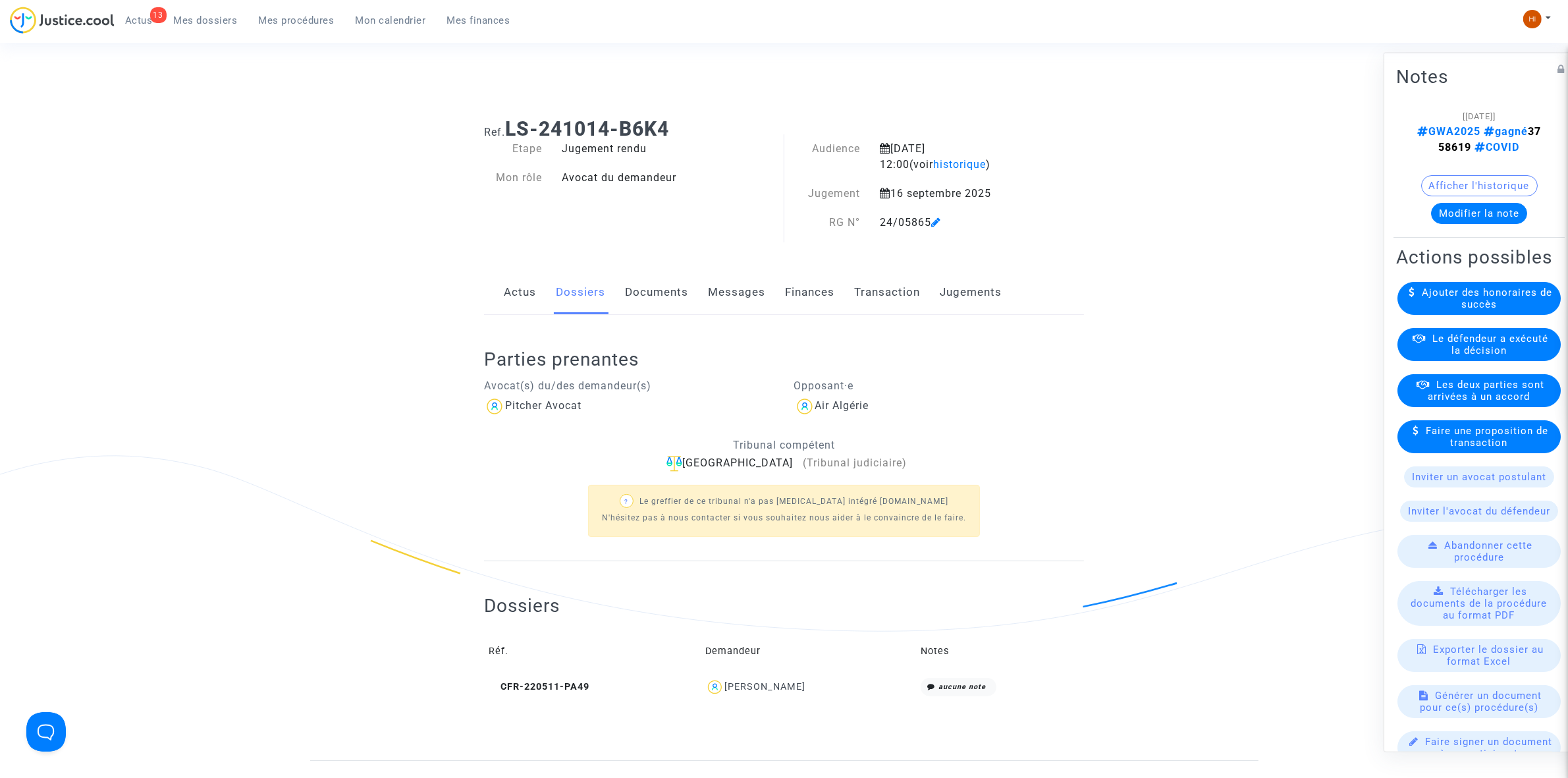
click at [512, 292] on link "Actus" at bounding box center [519, 292] width 32 height 44
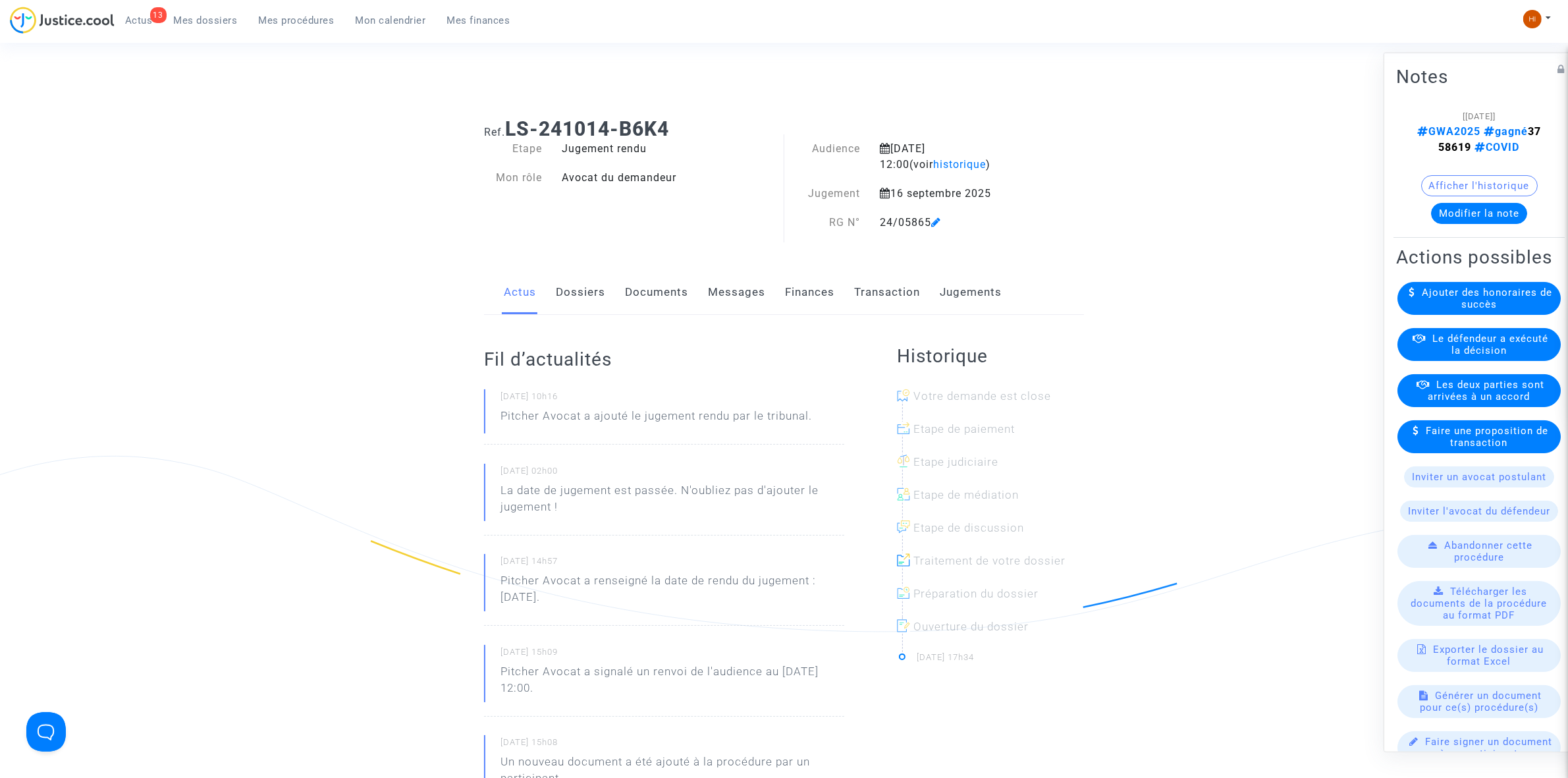
click at [632, 290] on link "Documents" at bounding box center [656, 292] width 63 height 44
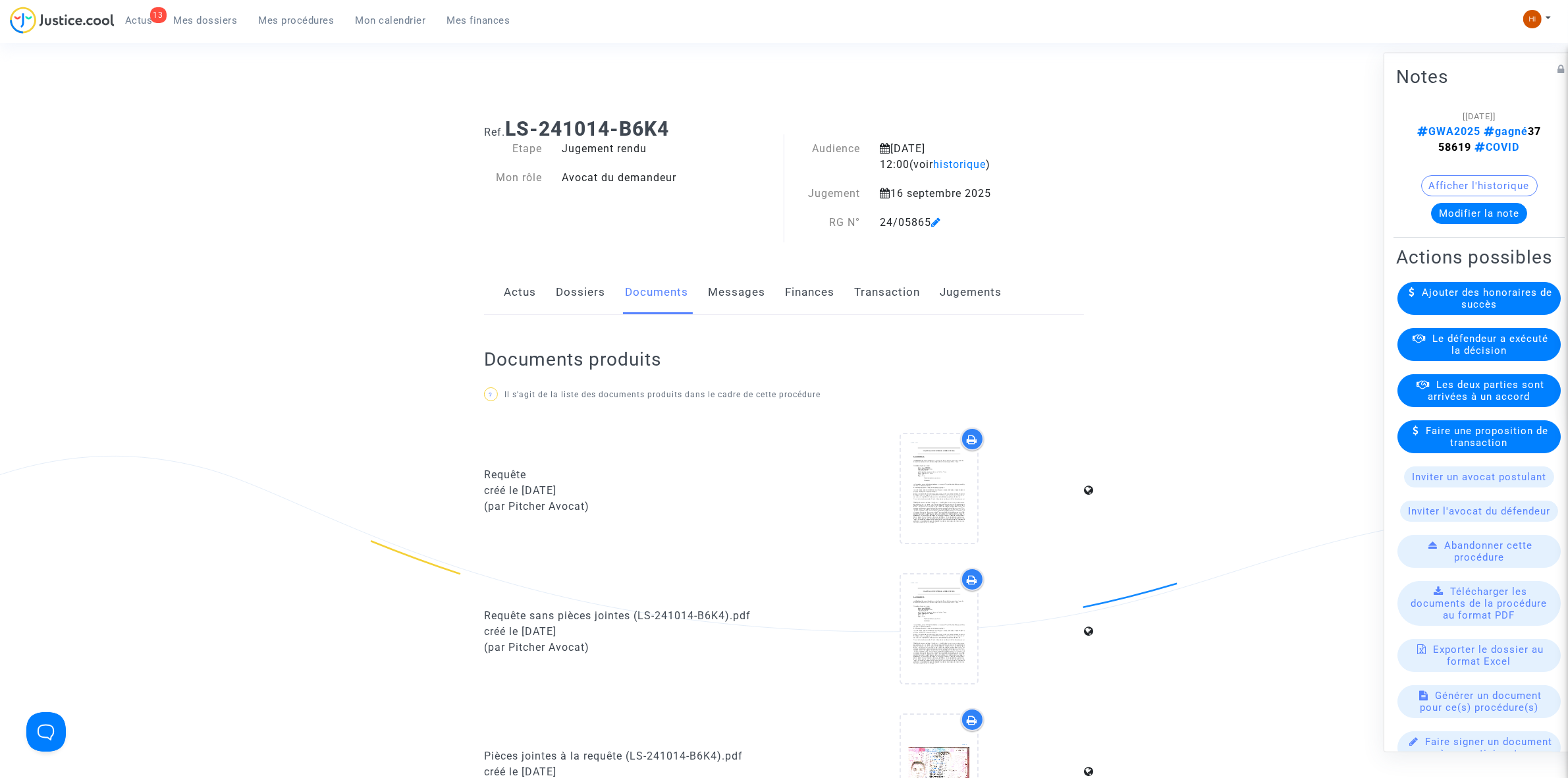
click at [583, 286] on link "Dossiers" at bounding box center [580, 292] width 49 height 44
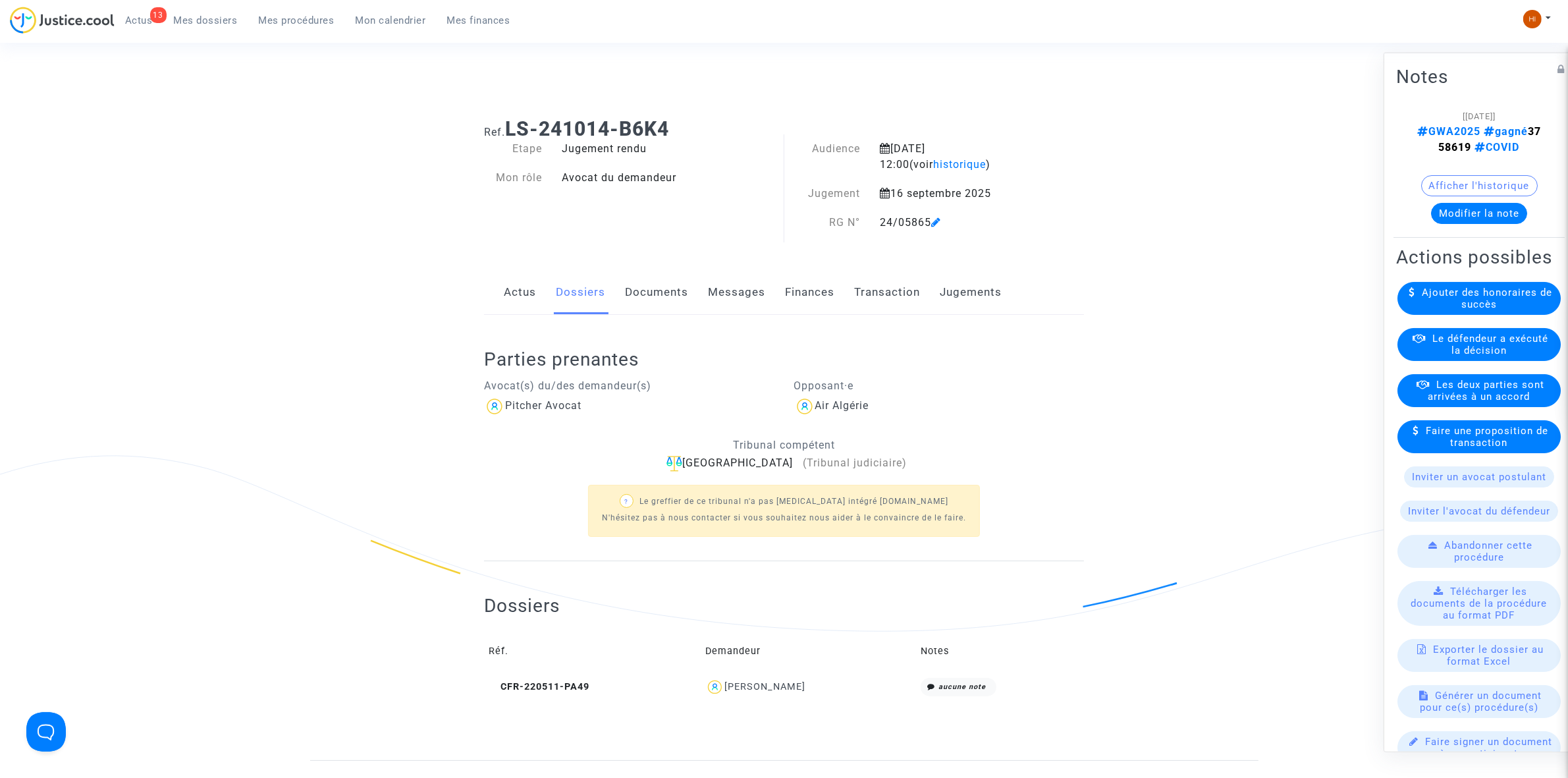
click at [728, 278] on link "Messages" at bounding box center [737, 292] width 57 height 44
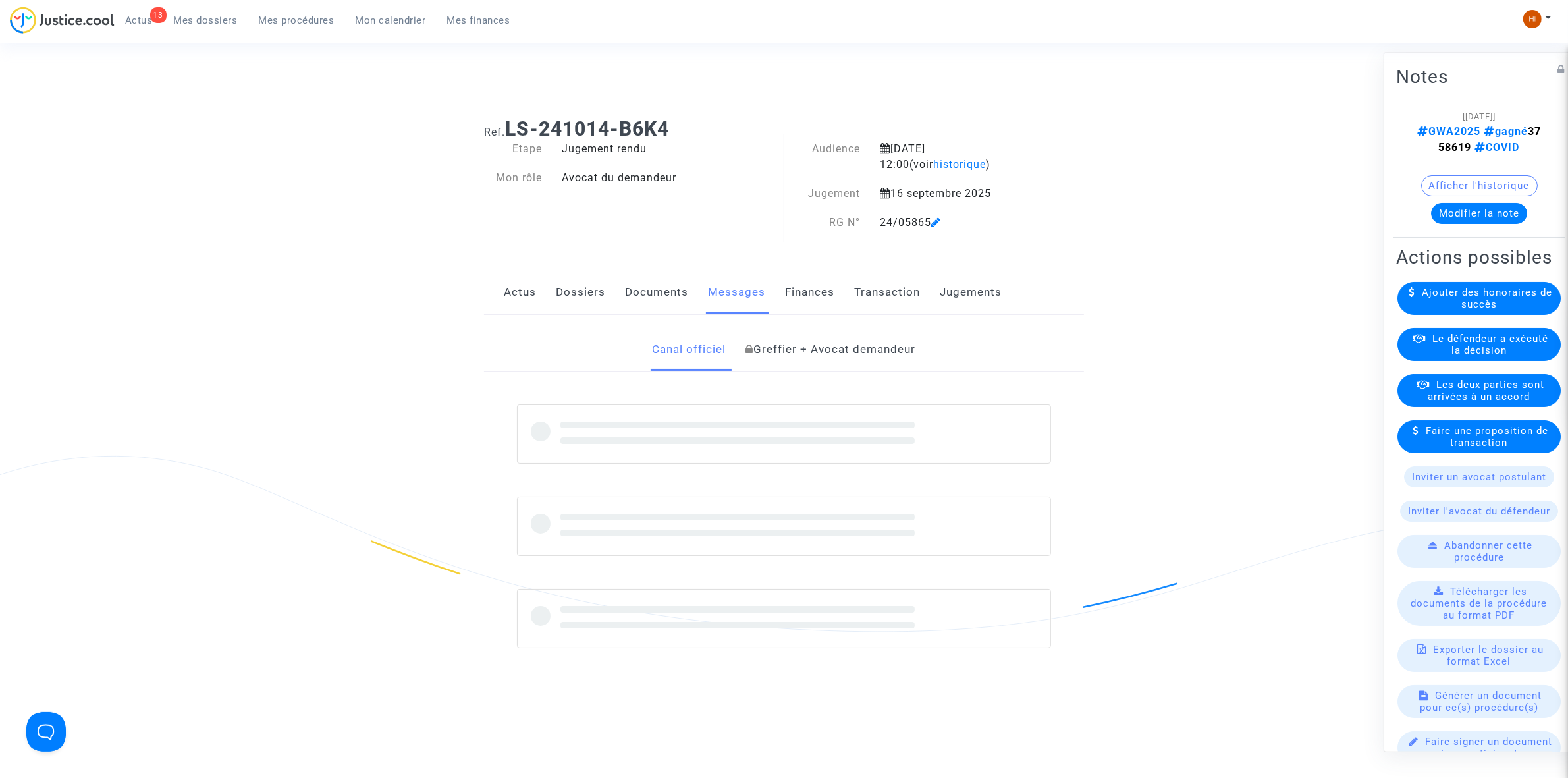
drag, startPoint x: 643, startPoint y: 295, endPoint x: 679, endPoint y: 295, distance: 36.0
click at [642, 295] on link "Documents" at bounding box center [656, 292] width 63 height 44
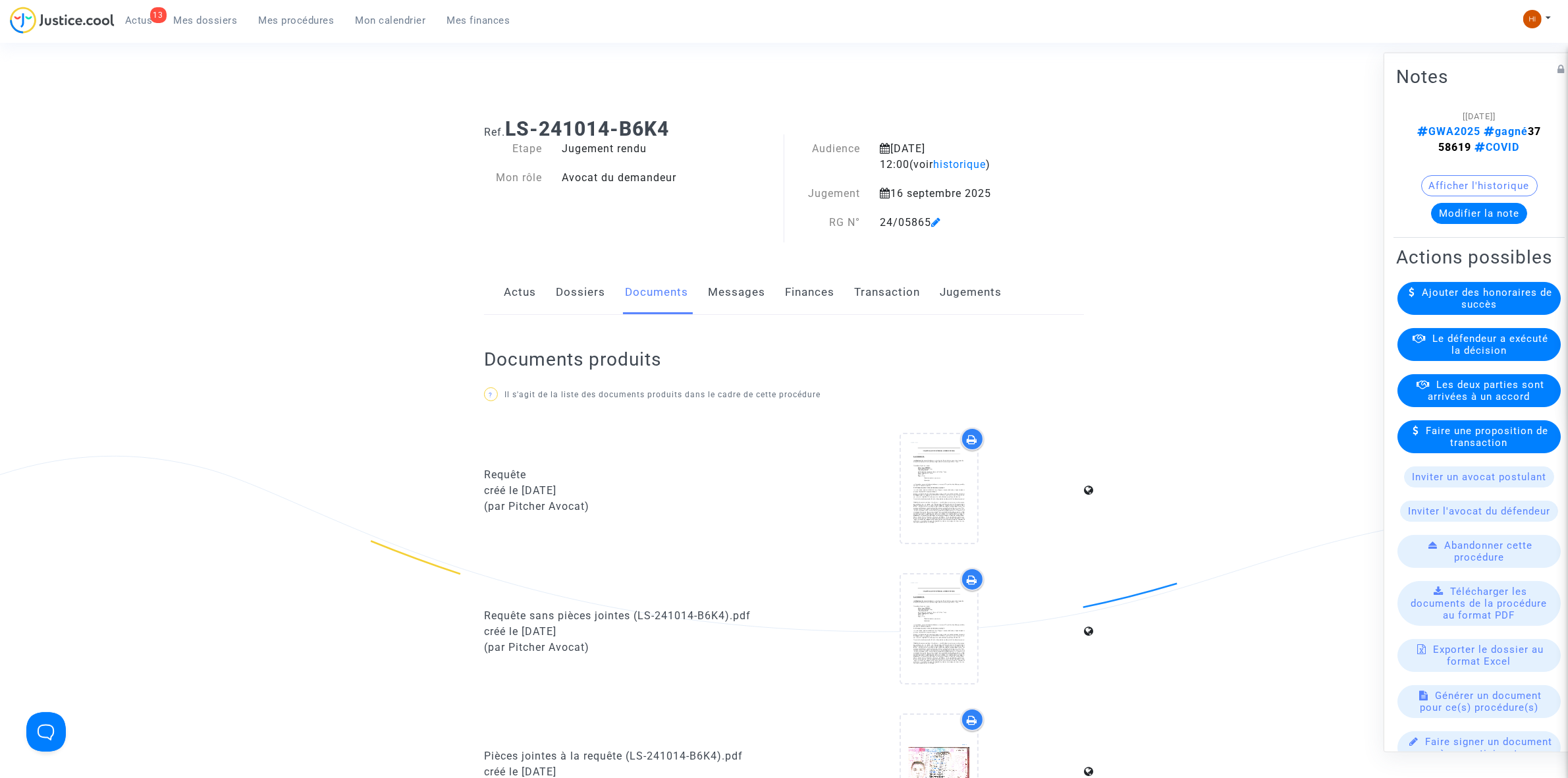
click at [731, 294] on link "Messages" at bounding box center [737, 292] width 57 height 44
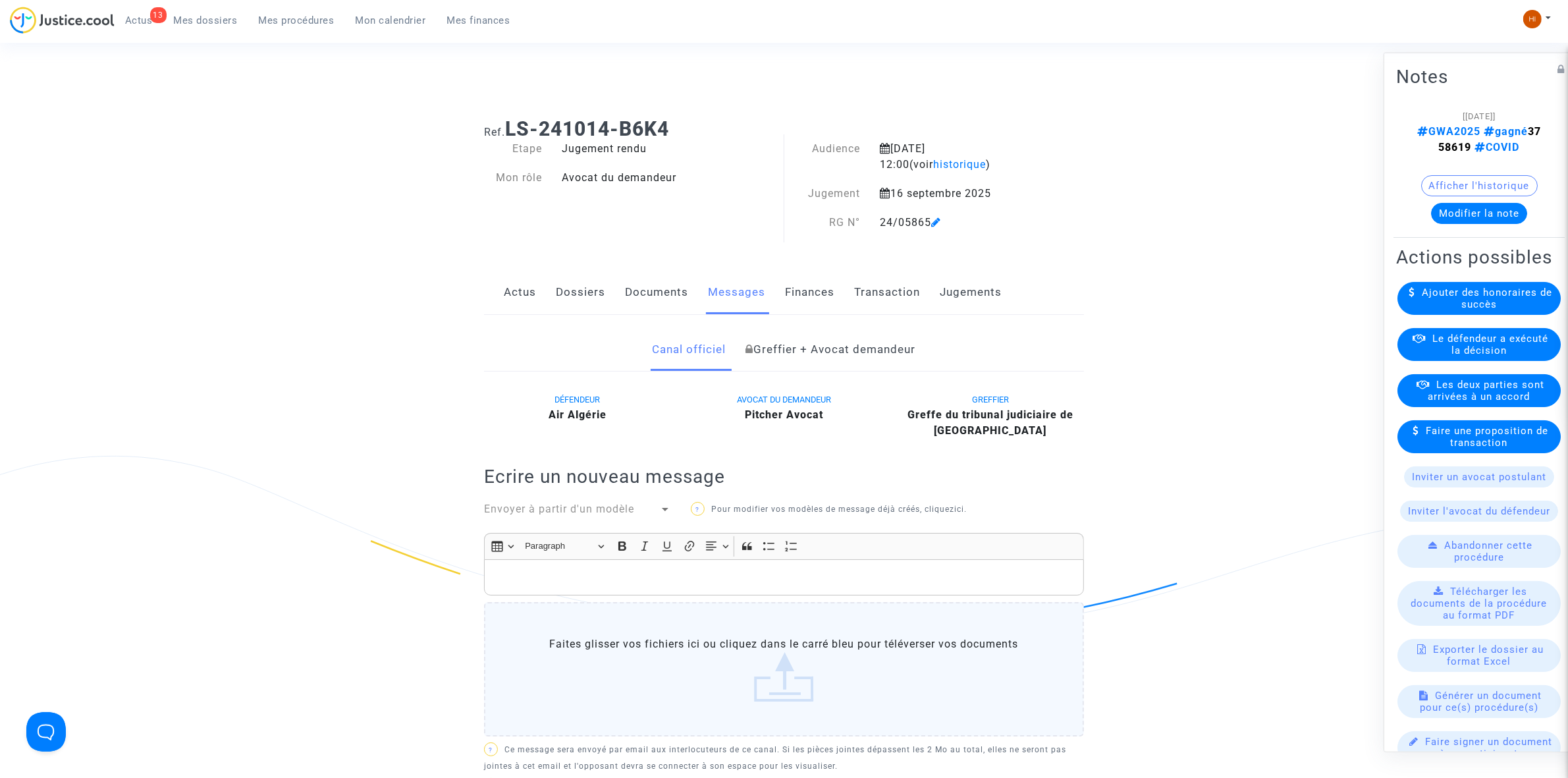
click at [568, 294] on link "Dossiers" at bounding box center [580, 292] width 49 height 44
